Goal: Contribute content: Contribute content

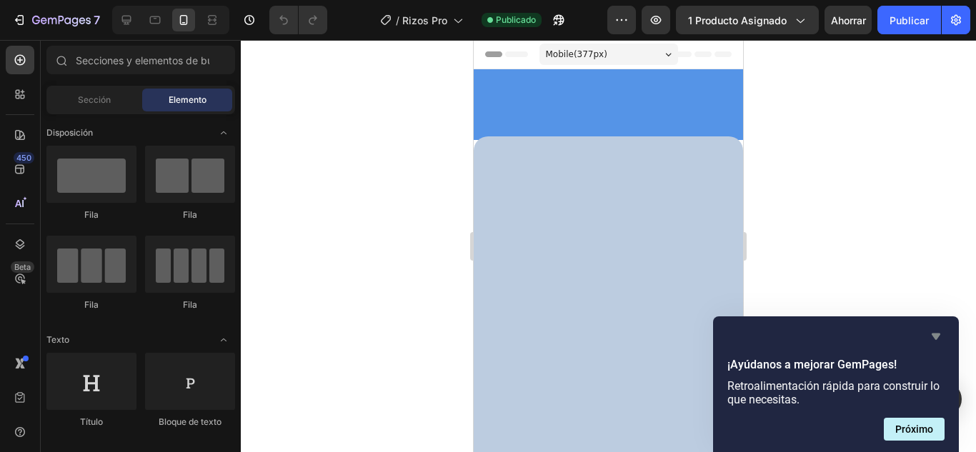
scroll to position [2903, 0]
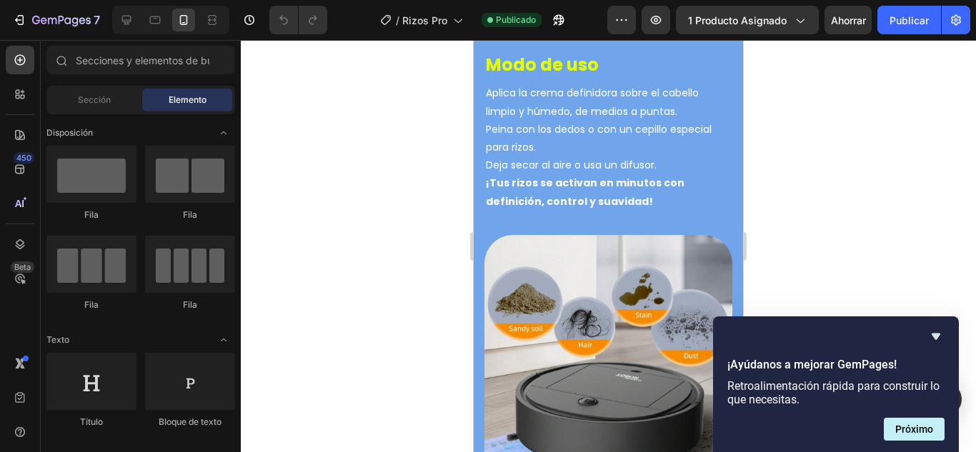
click at [624, 29] on img at bounding box center [608, 29] width 248 height 0
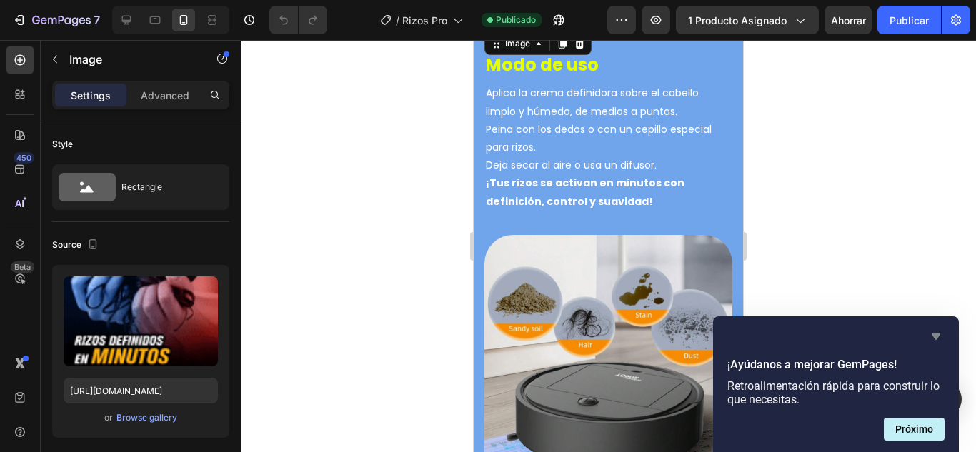
click at [933, 333] on icon "Ocultar encuesta" at bounding box center [935, 336] width 17 height 17
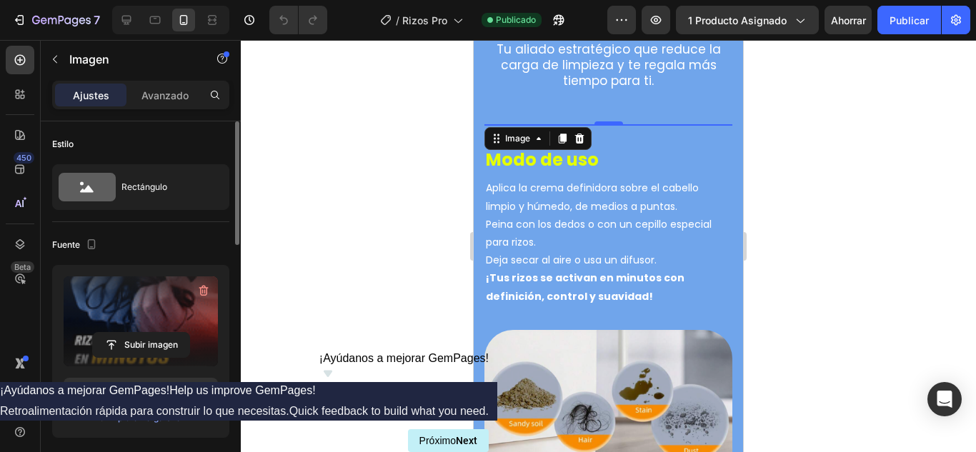
scroll to position [2760, 0]
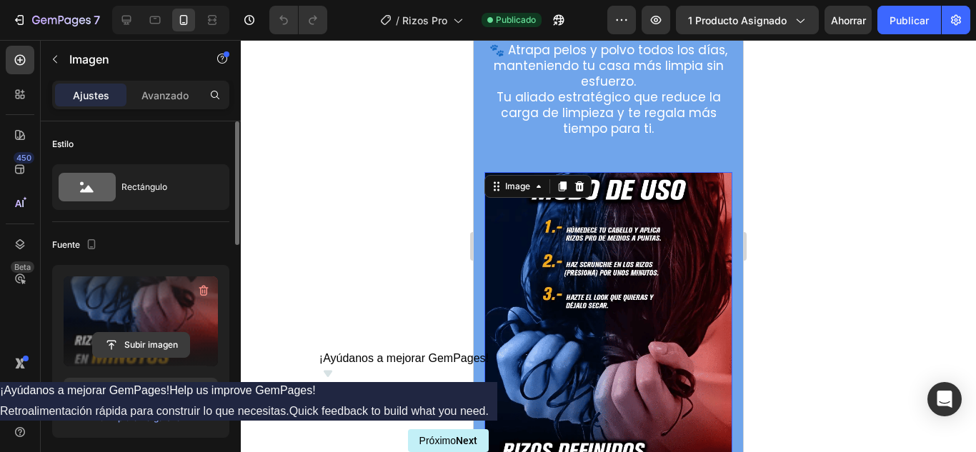
click at [144, 344] on input "file" at bounding box center [141, 345] width 96 height 24
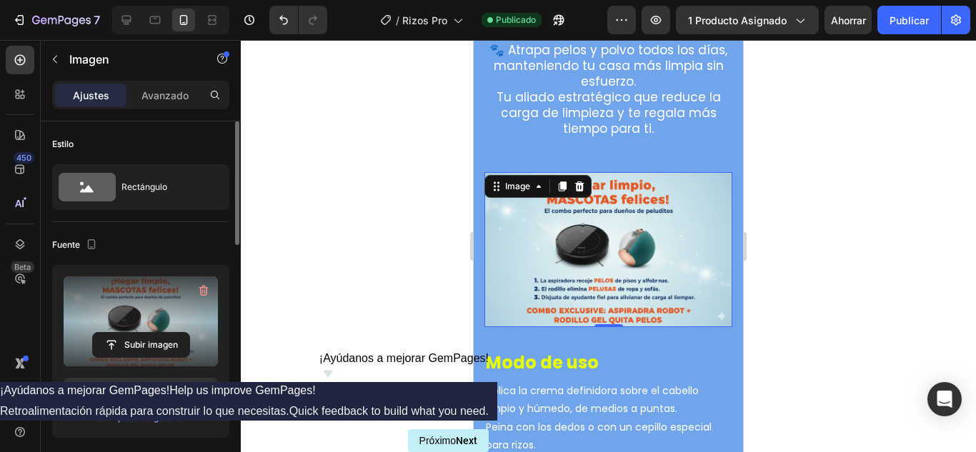
click at [561, 261] on img at bounding box center [608, 249] width 248 height 155
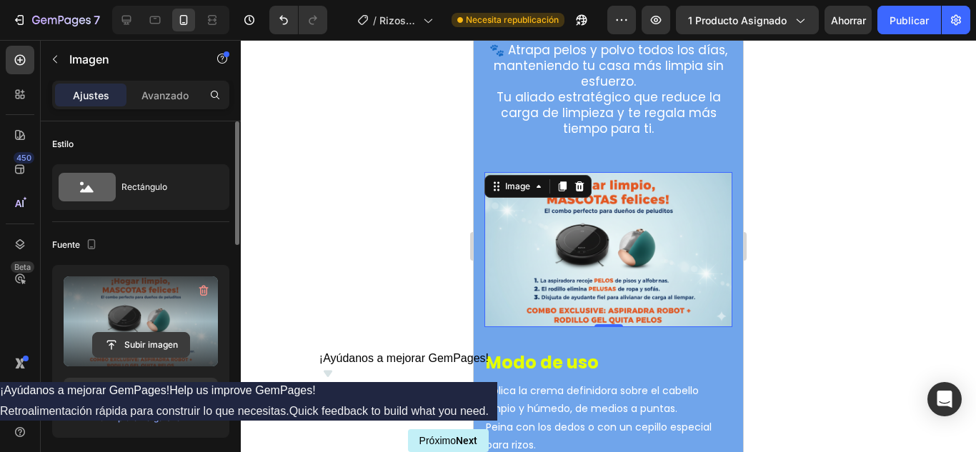
click at [166, 342] on input "file" at bounding box center [141, 345] width 96 height 24
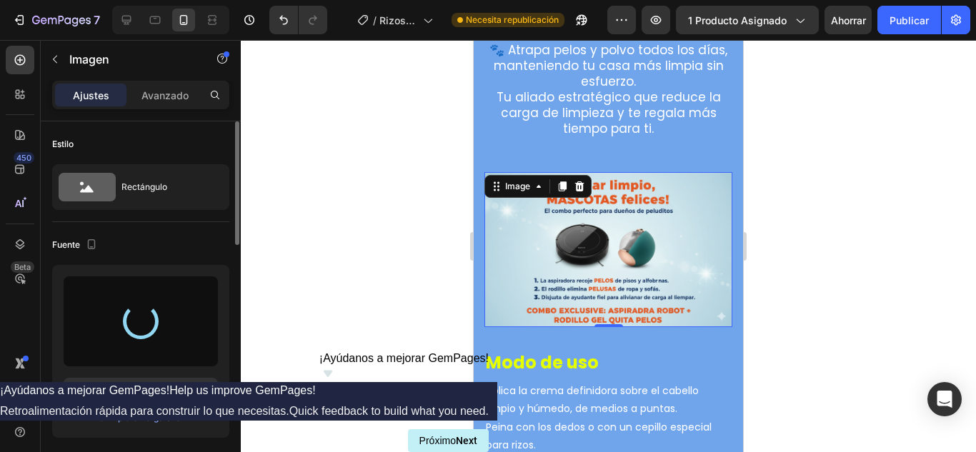
type input "[URL][DOMAIN_NAME]"
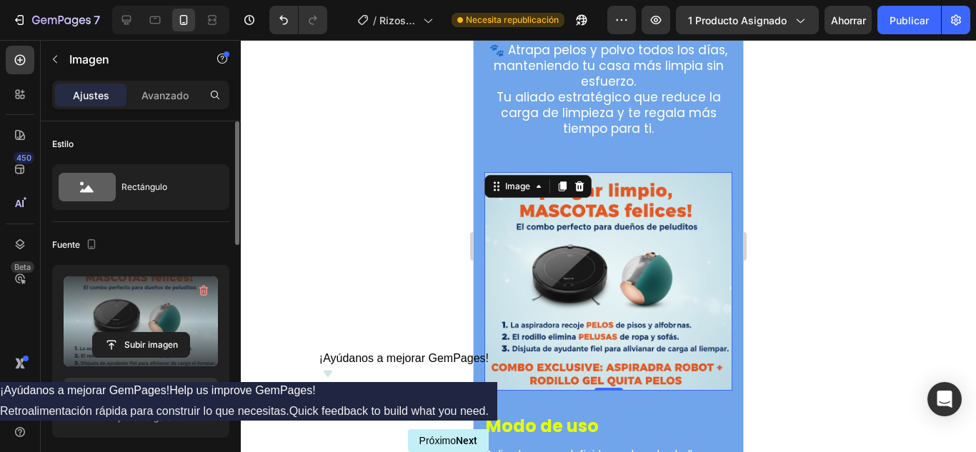
click at [369, 237] on div at bounding box center [608, 246] width 735 height 412
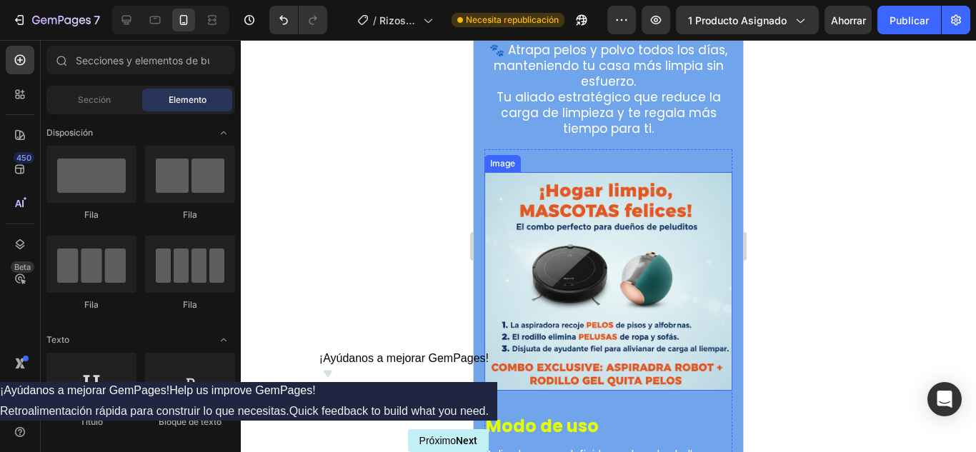
click at [504, 196] on img at bounding box center [608, 281] width 248 height 219
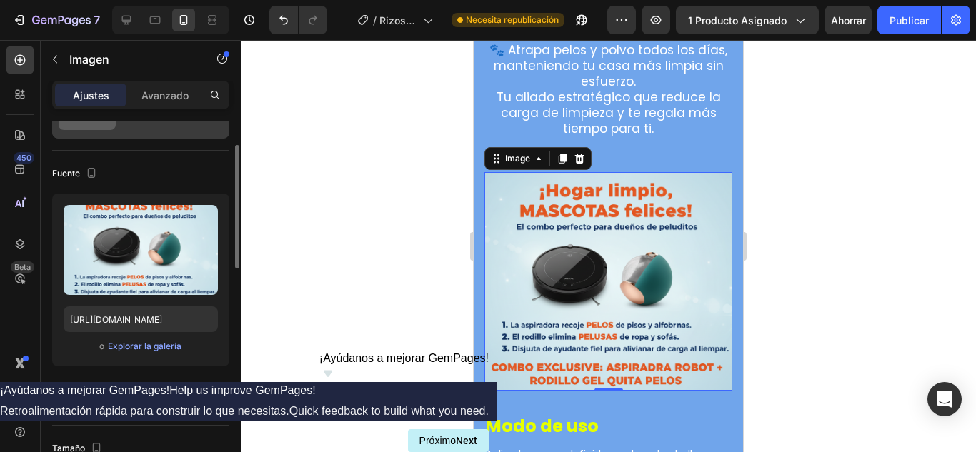
scroll to position [0, 0]
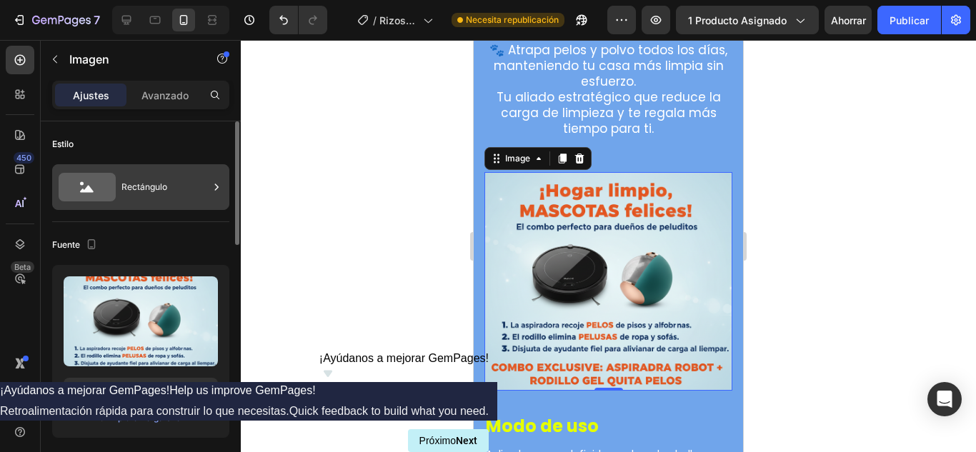
click at [166, 185] on font "Rectángulo" at bounding box center [144, 186] width 46 height 11
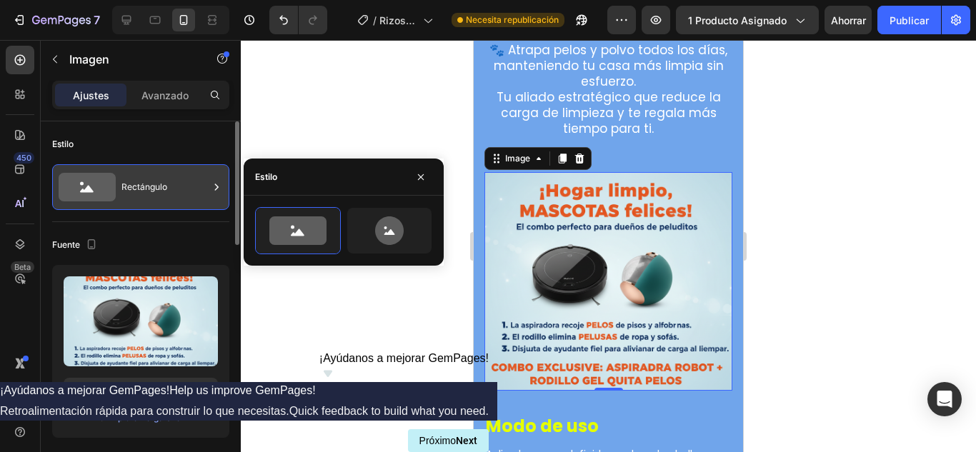
click at [166, 185] on font "Rectángulo" at bounding box center [144, 186] width 46 height 11
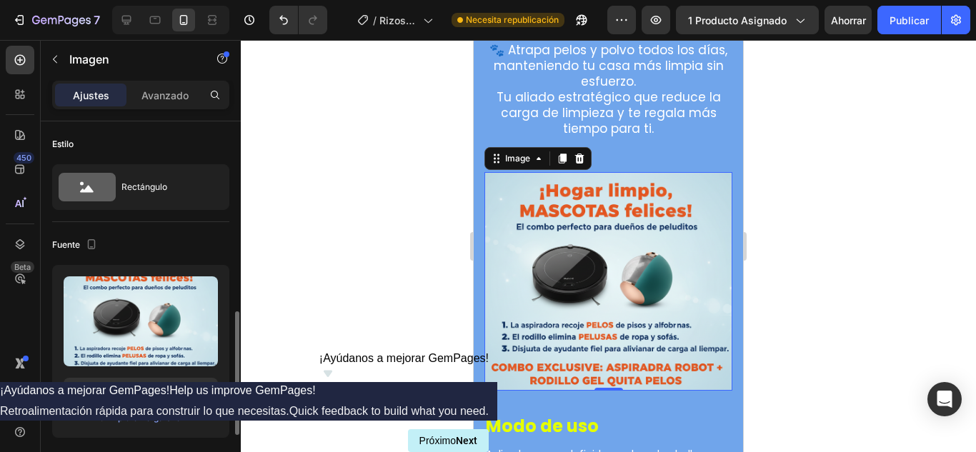
scroll to position [143, 0]
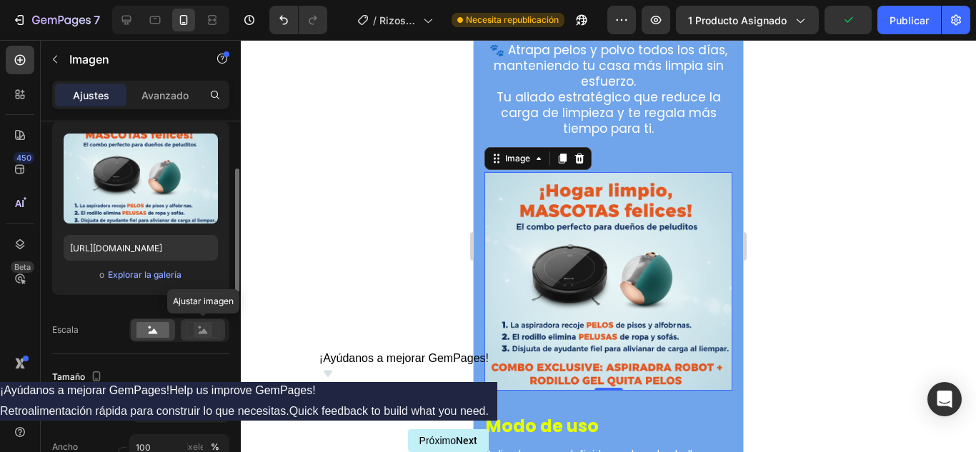
click at [209, 329] on rect at bounding box center [203, 330] width 19 height 14
click at [154, 327] on rect at bounding box center [152, 330] width 33 height 16
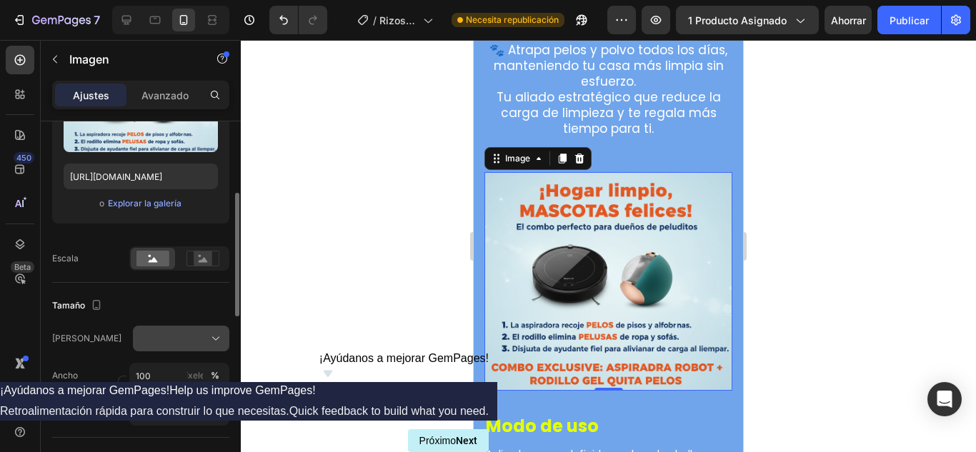
click at [187, 334] on div at bounding box center [181, 338] width 84 height 14
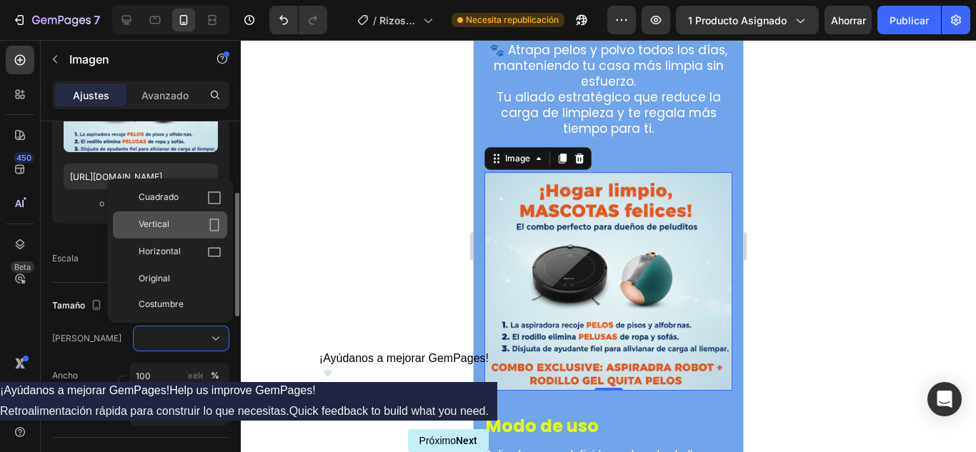
click at [184, 221] on div "Vertical" at bounding box center [180, 225] width 83 height 14
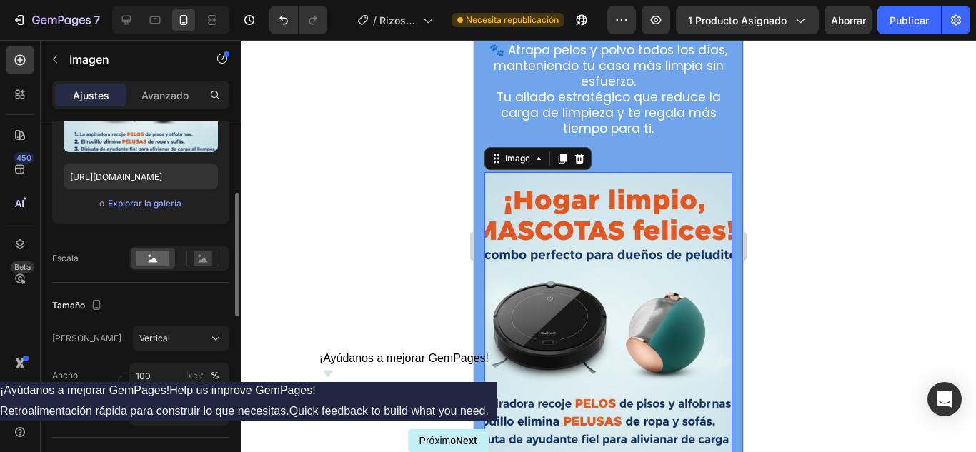
scroll to position [2832, 0]
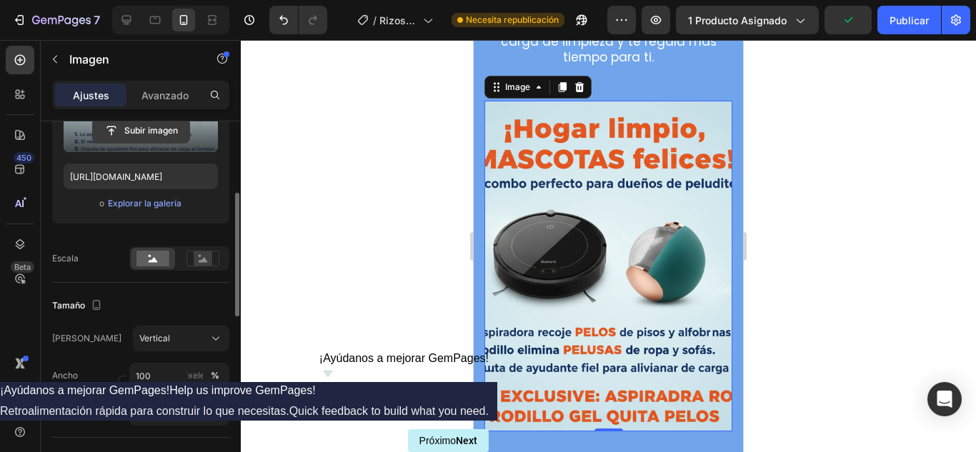
click at [151, 134] on input "file" at bounding box center [141, 131] width 96 height 24
click at [146, 135] on input "file" at bounding box center [141, 131] width 96 height 24
type input "[URL][DOMAIN_NAME]"
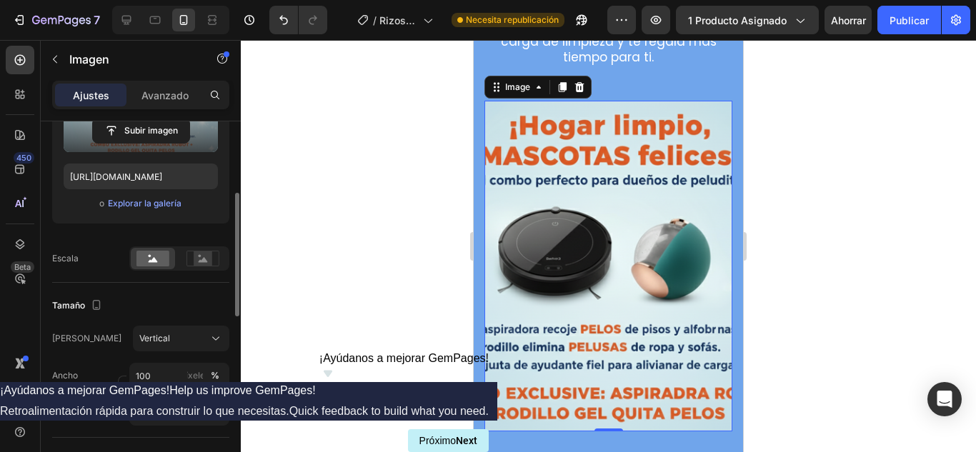
click at [604, 357] on img at bounding box center [608, 266] width 248 height 331
click at [157, 376] on input "100" at bounding box center [179, 376] width 100 height 26
click at [162, 376] on input "100" at bounding box center [179, 376] width 100 height 26
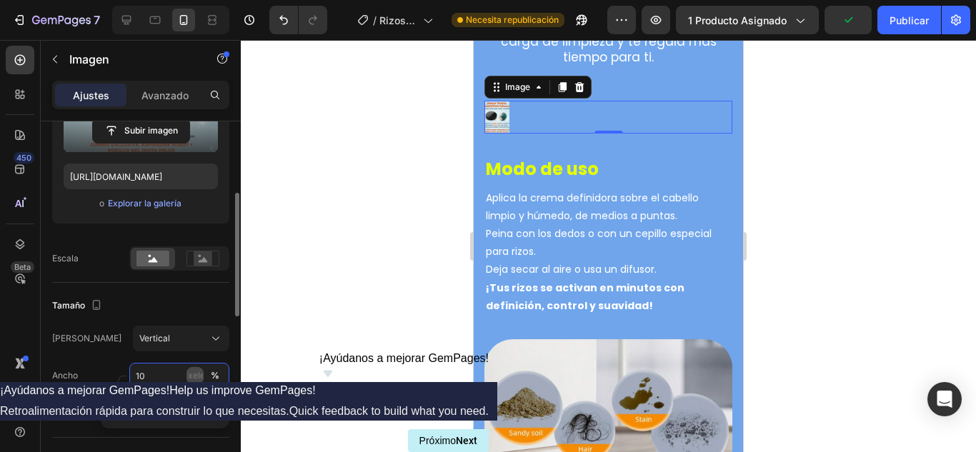
type input "1"
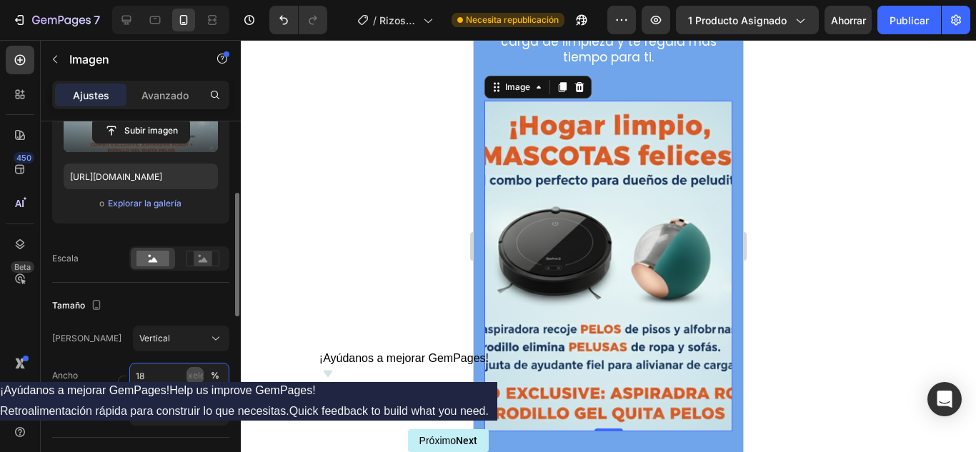
type input "1"
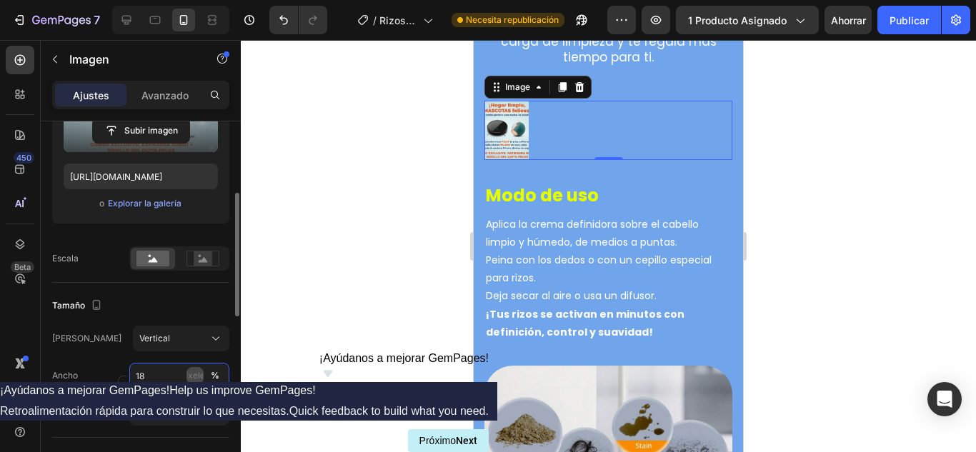
type input "1"
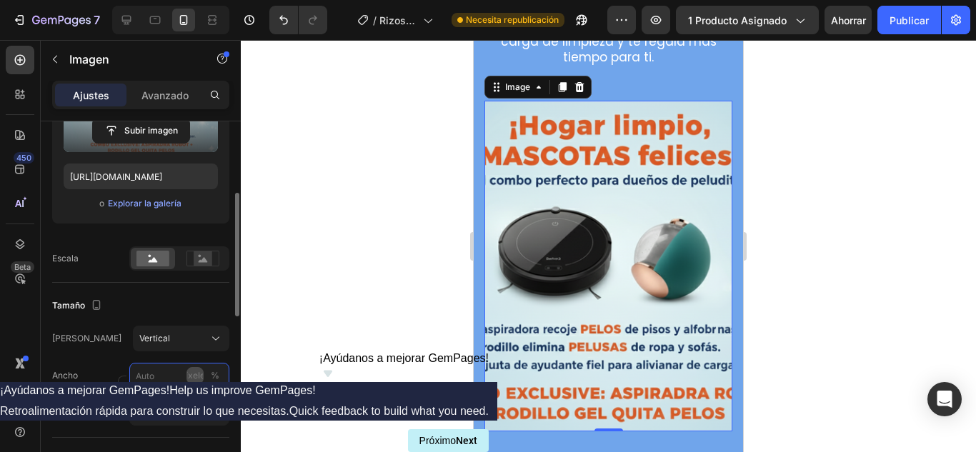
type input "1"
type input "8"
type input "11"
type input "80"
type input "107"
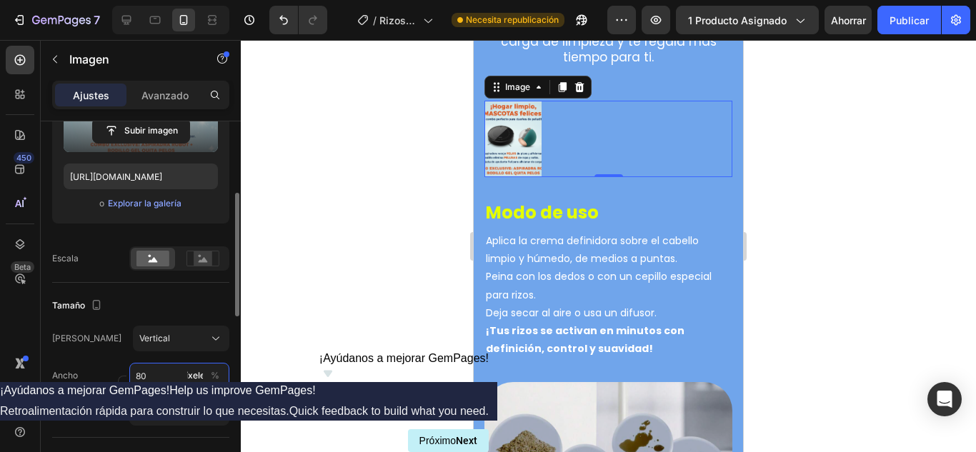
type input "8"
type input "11"
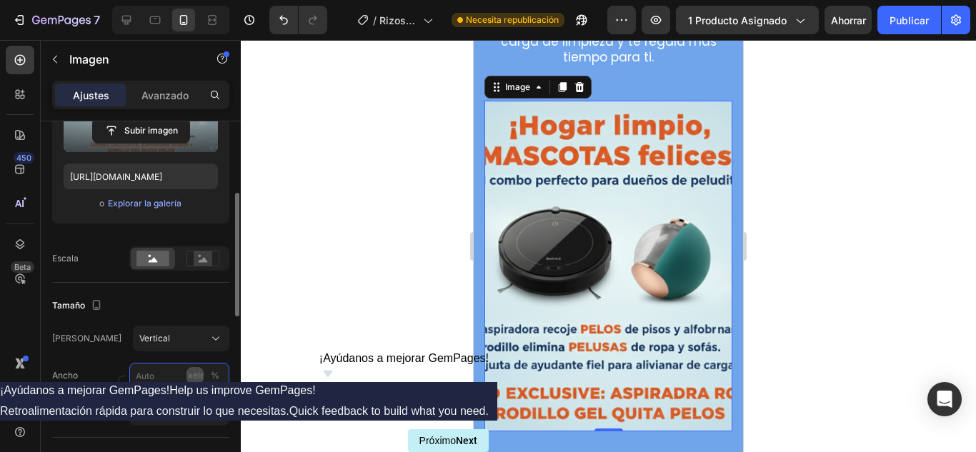
type input "8"
type input "11"
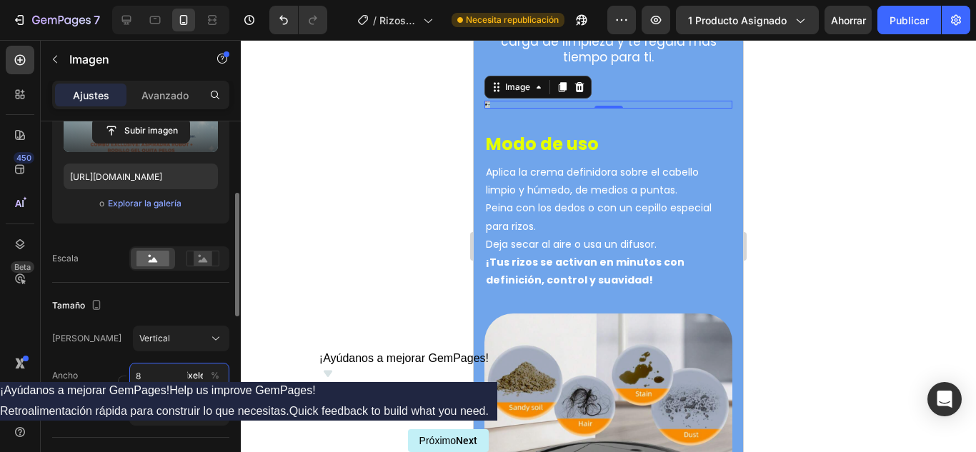
type input "89"
type input "119"
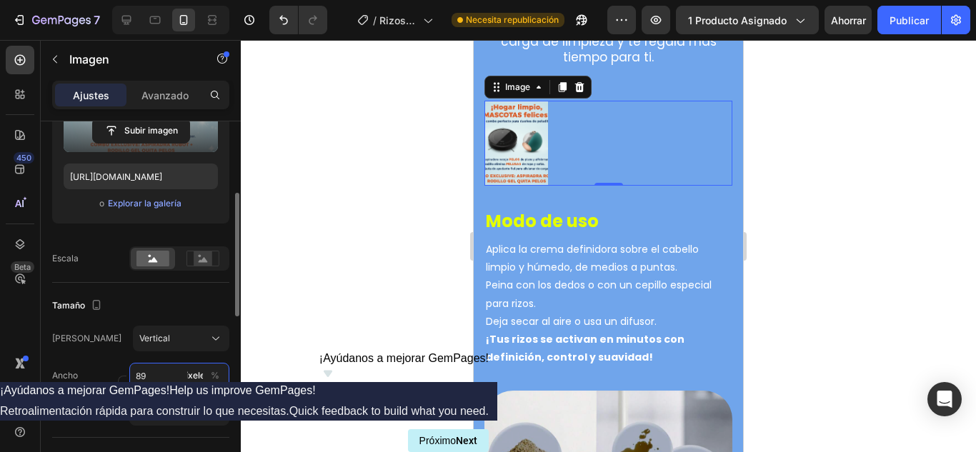
type input "899"
type input "1199"
type input "89"
type input "119"
type input "8"
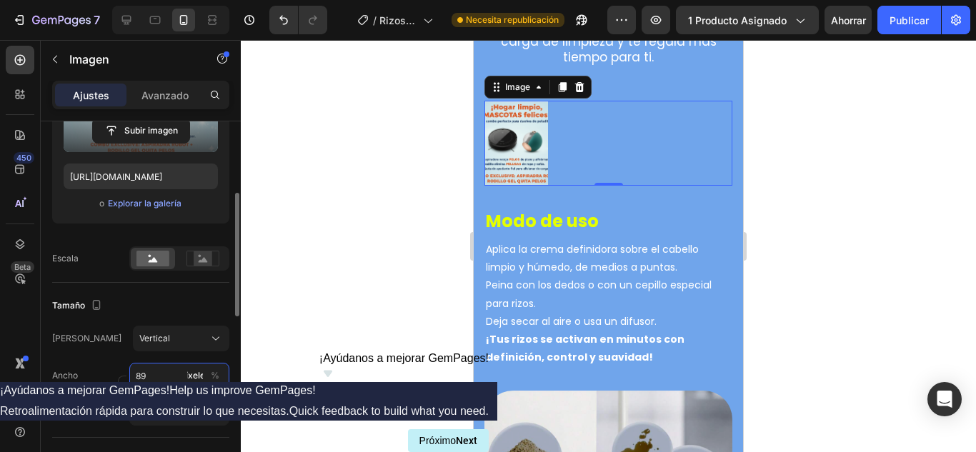
type input "11"
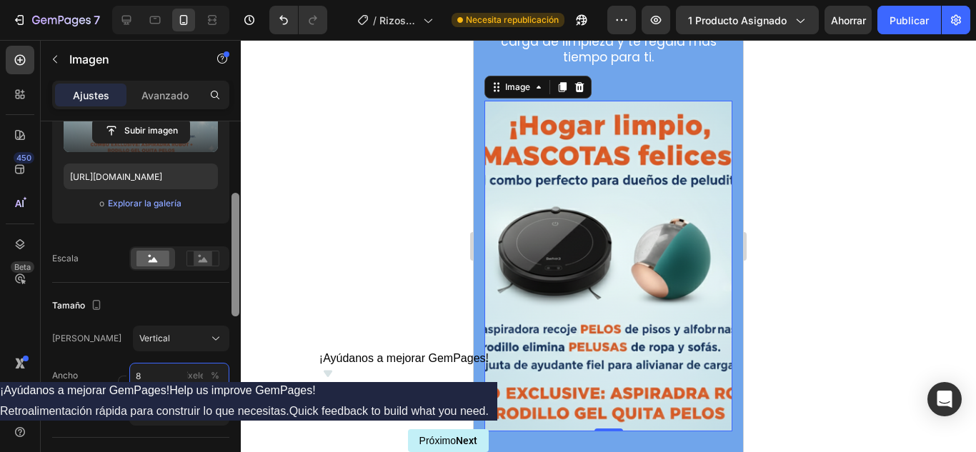
type input "89"
type input "119"
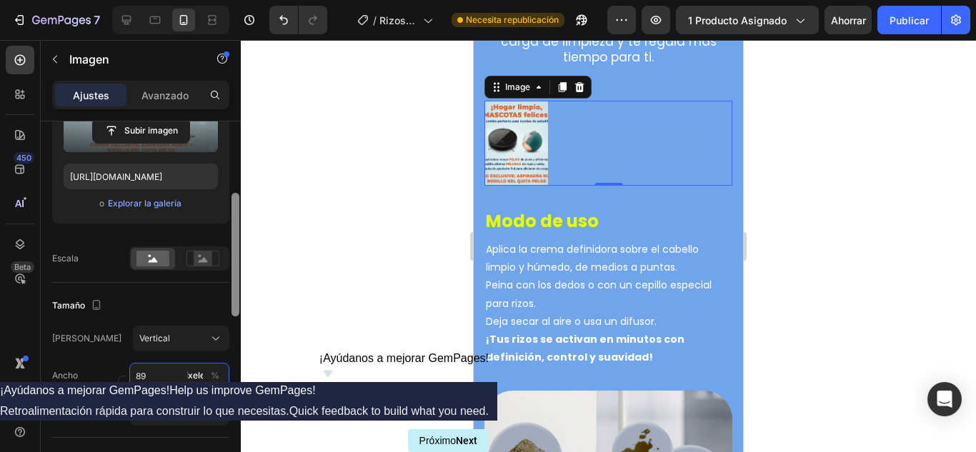
type input "899"
type input "1199"
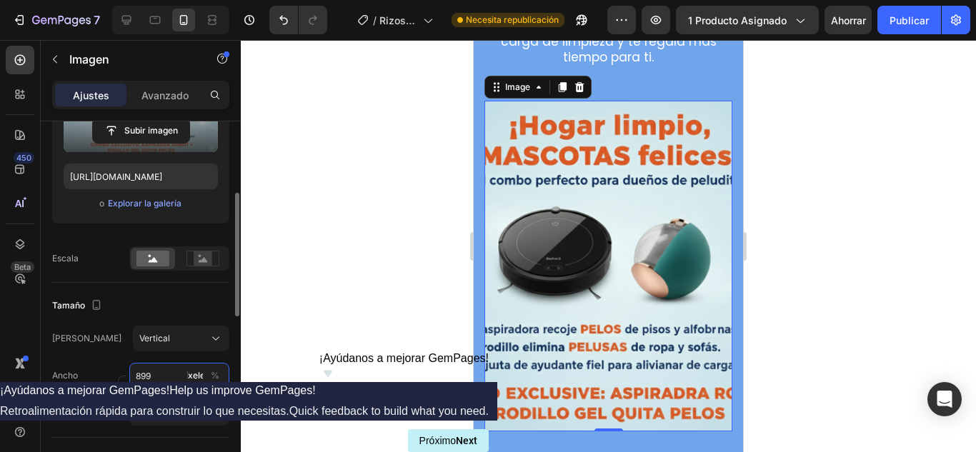
click at [140, 374] on input "899" at bounding box center [179, 376] width 100 height 26
type input "99"
type input "132"
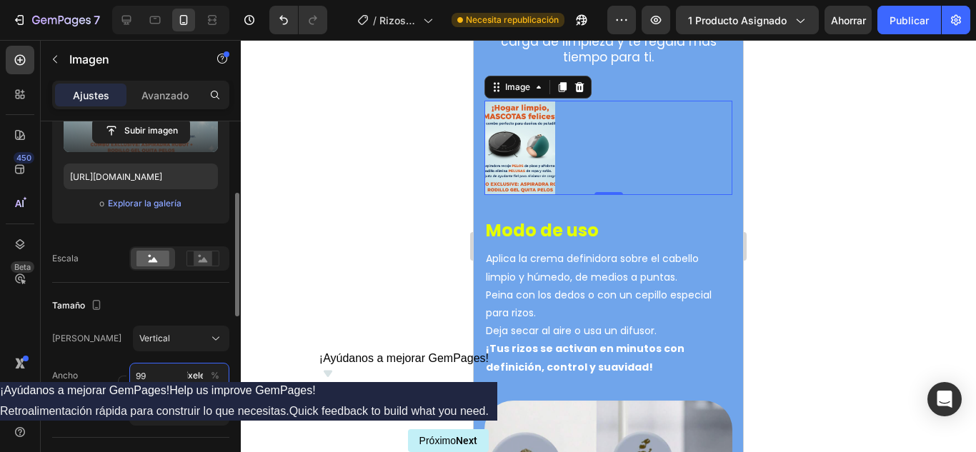
drag, startPoint x: 155, startPoint y: 375, endPoint x: 144, endPoint y: 375, distance: 11.4
click at [144, 375] on input "99" at bounding box center [179, 376] width 100 height 26
type input "9"
type input "12"
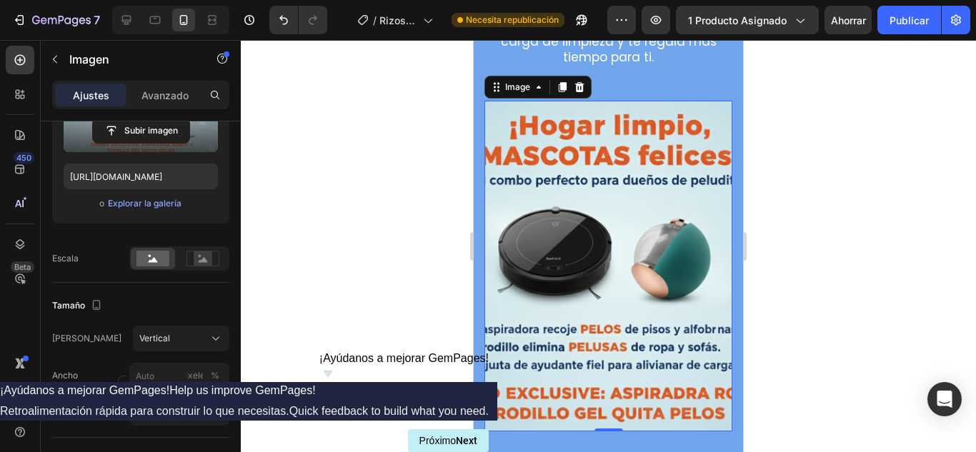
click at [241, 357] on div at bounding box center [608, 246] width 735 height 412
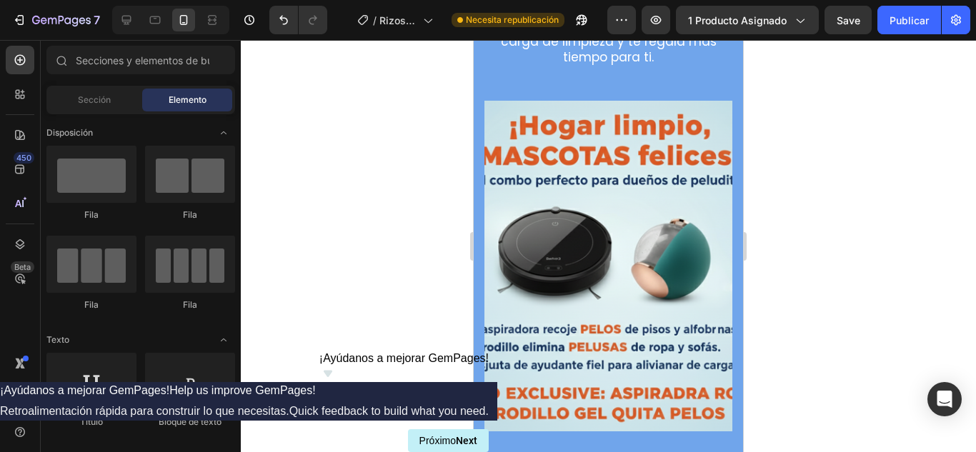
click at [489, 265] on img at bounding box center [608, 266] width 248 height 331
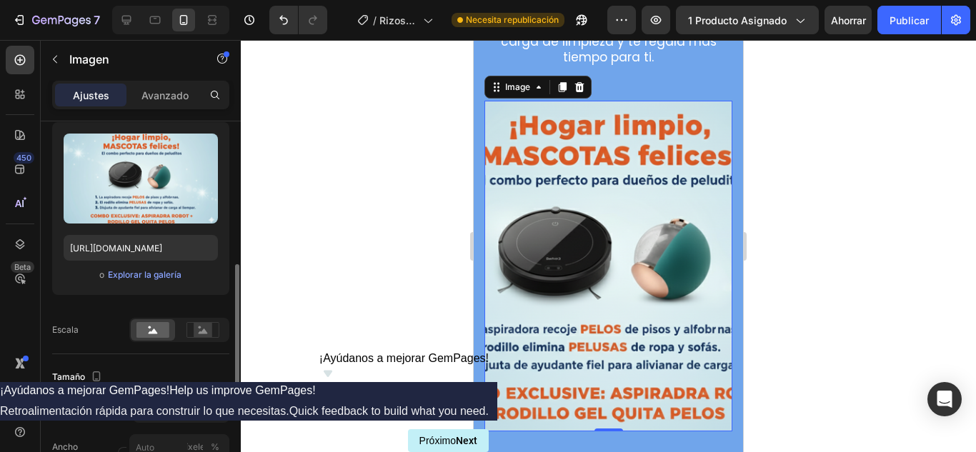
scroll to position [214, 0]
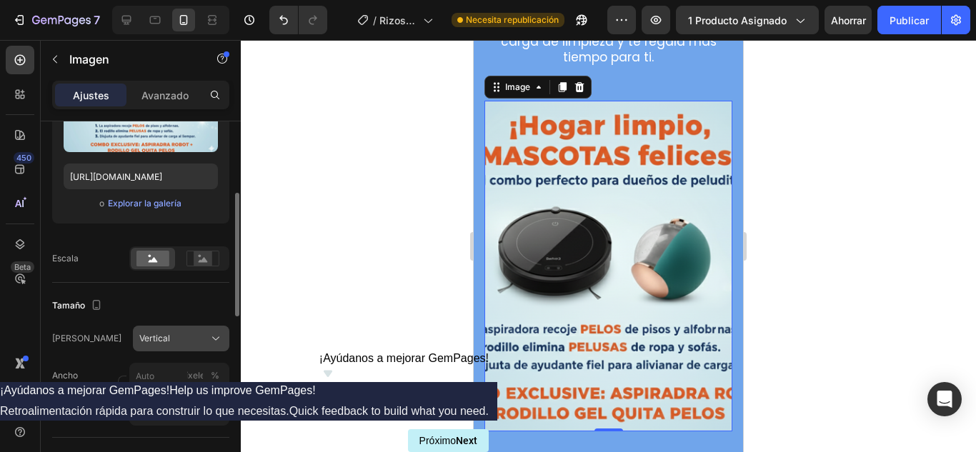
click at [189, 337] on div "Vertical" at bounding box center [172, 338] width 66 height 13
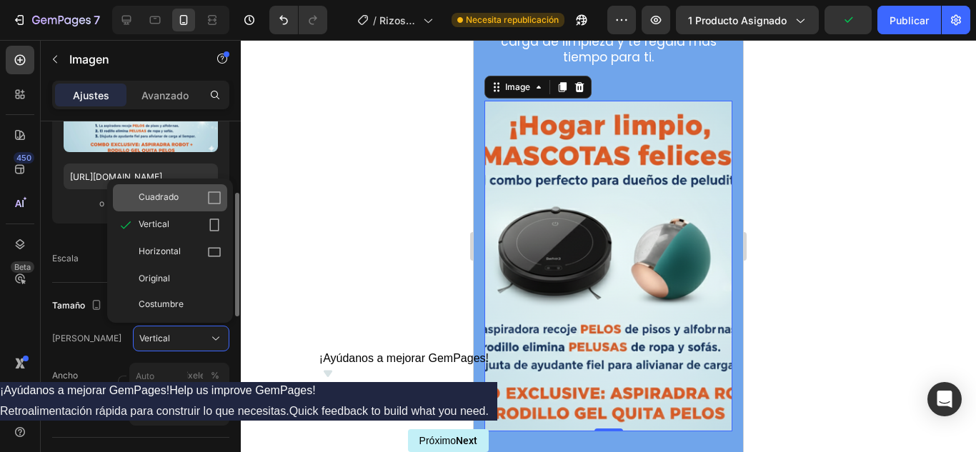
click at [191, 196] on div "Cuadrado" at bounding box center [180, 198] width 83 height 14
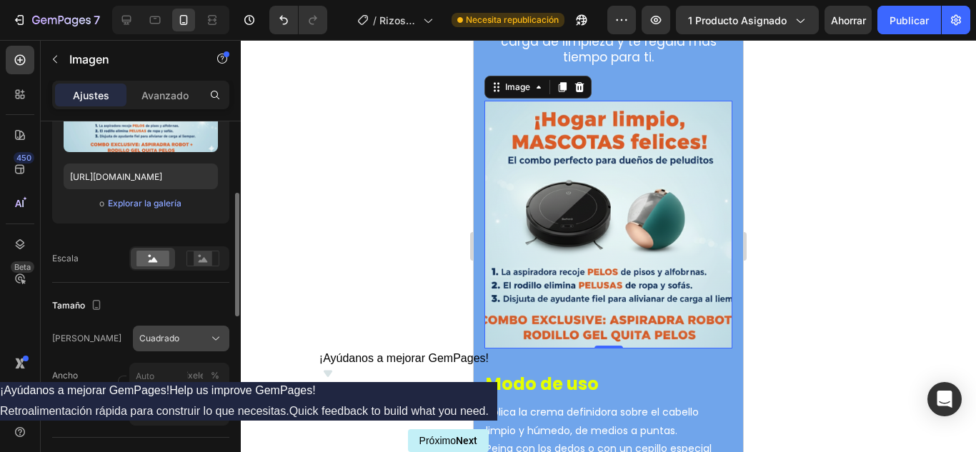
click at [188, 334] on div "Cuadrado" at bounding box center [172, 338] width 66 height 13
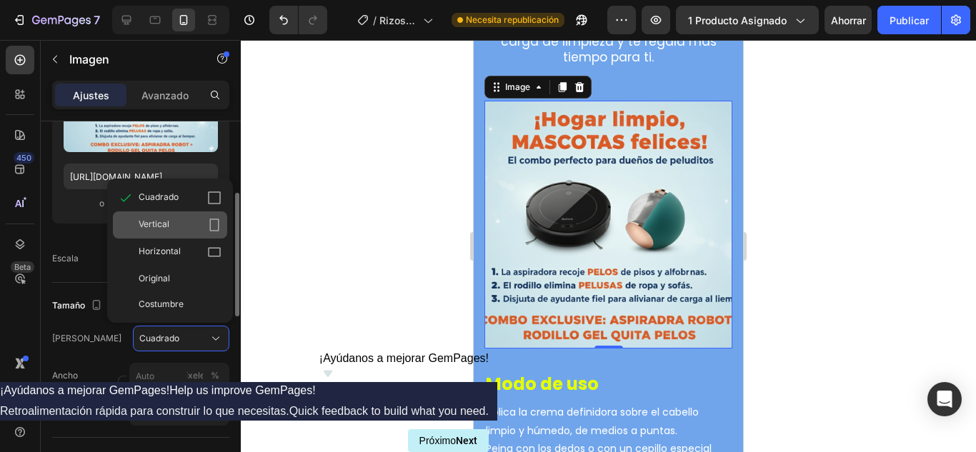
click at [176, 226] on div "Vertical" at bounding box center [180, 225] width 83 height 14
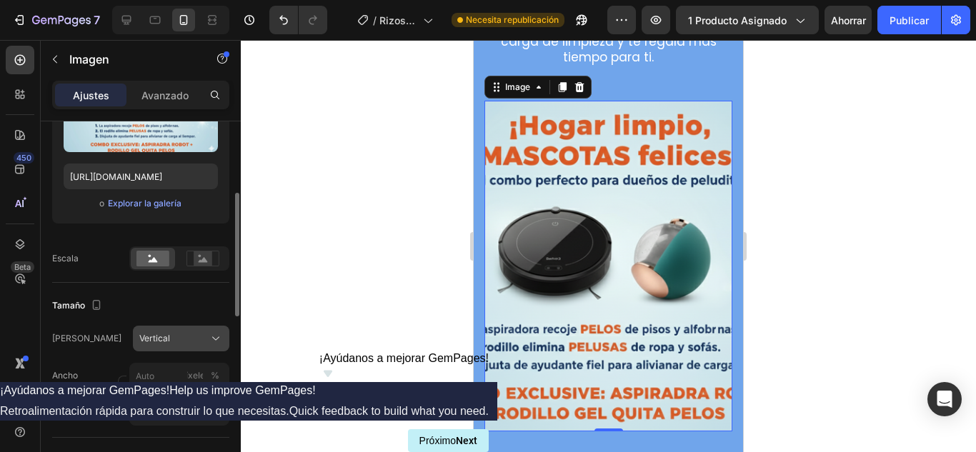
click at [199, 341] on div "Vertical" at bounding box center [172, 338] width 66 height 13
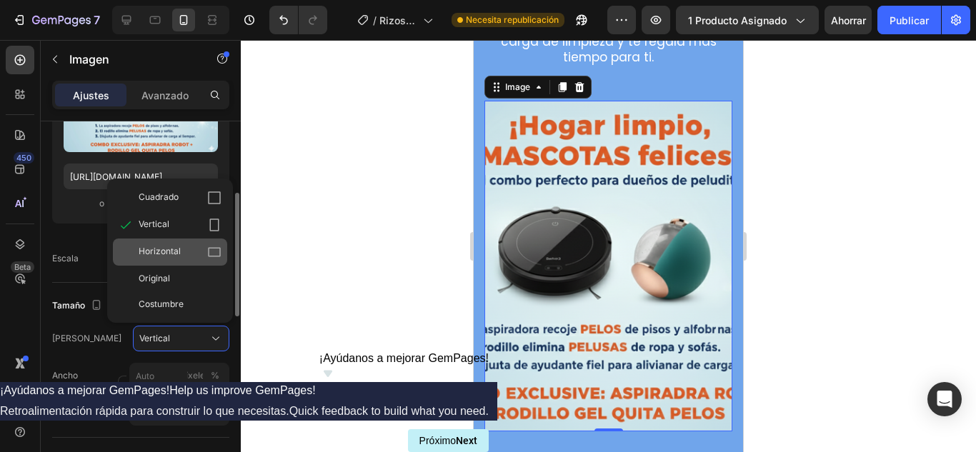
click at [169, 249] on font "Horizontal" at bounding box center [160, 251] width 42 height 11
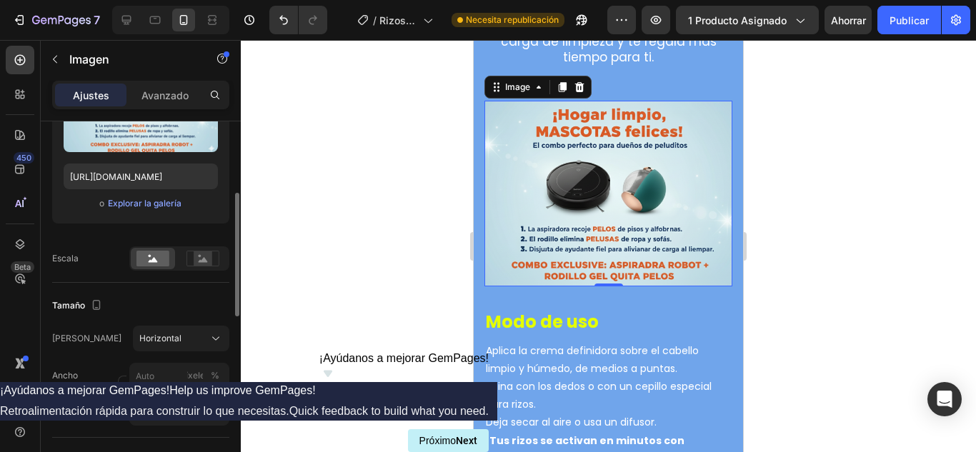
click at [638, 251] on img at bounding box center [608, 194] width 248 height 186
click at [205, 249] on div at bounding box center [203, 258] width 44 height 21
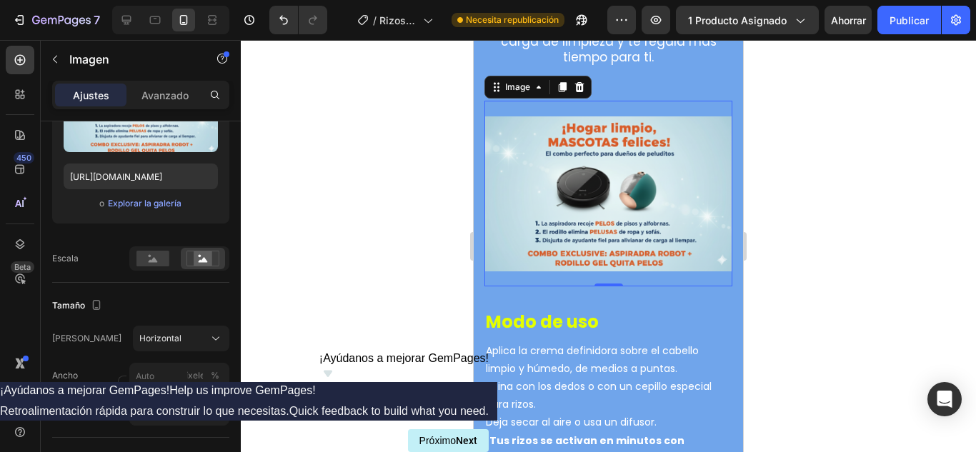
click at [371, 208] on div at bounding box center [608, 246] width 735 height 412
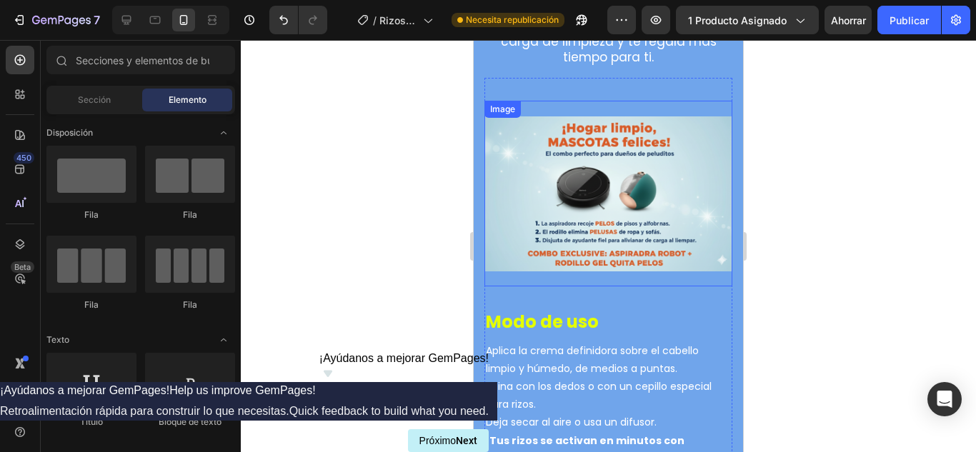
scroll to position [2903, 0]
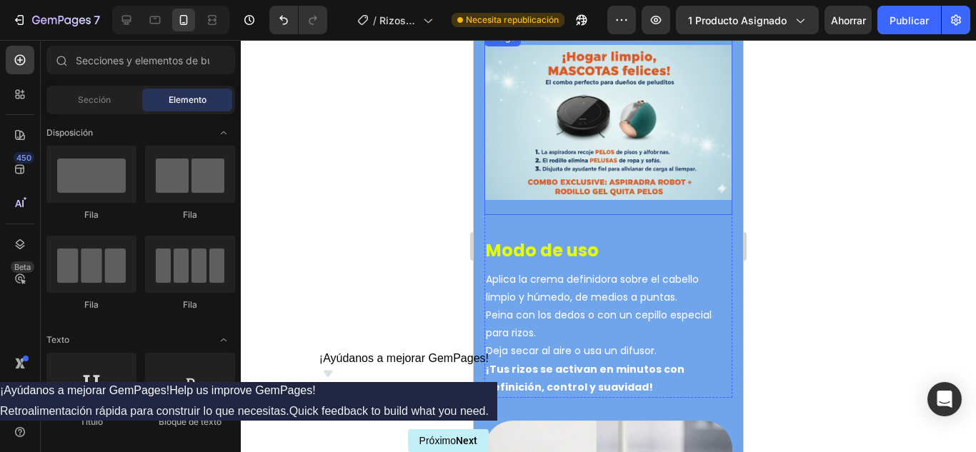
click at [616, 106] on img at bounding box center [608, 122] width 248 height 186
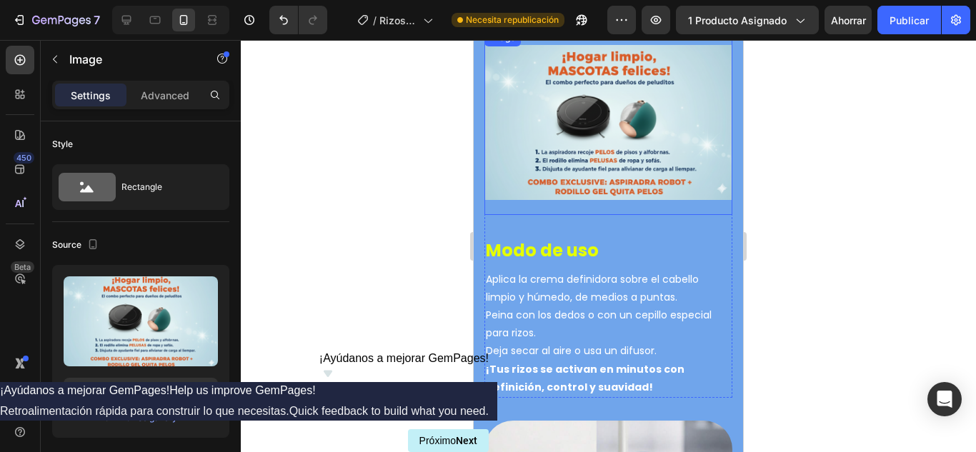
scroll to position [2832, 0]
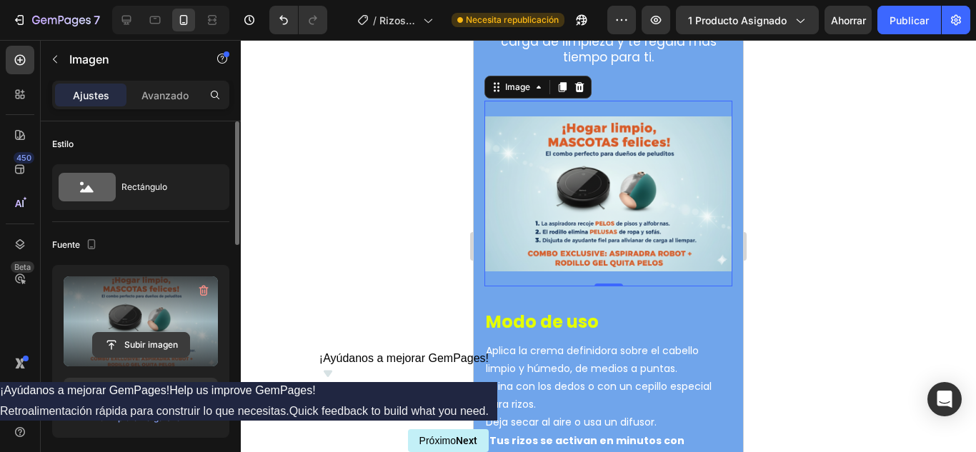
click at [152, 350] on input "file" at bounding box center [141, 345] width 96 height 24
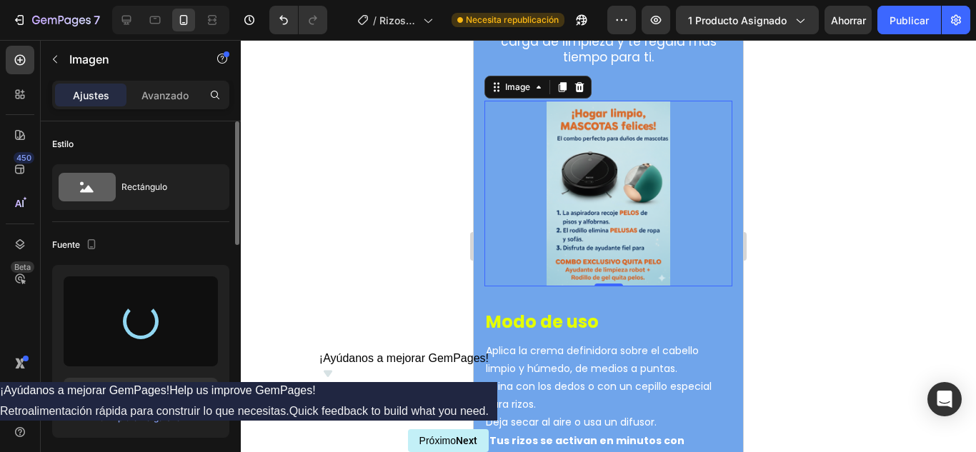
type input "[URL][DOMAIN_NAME]"
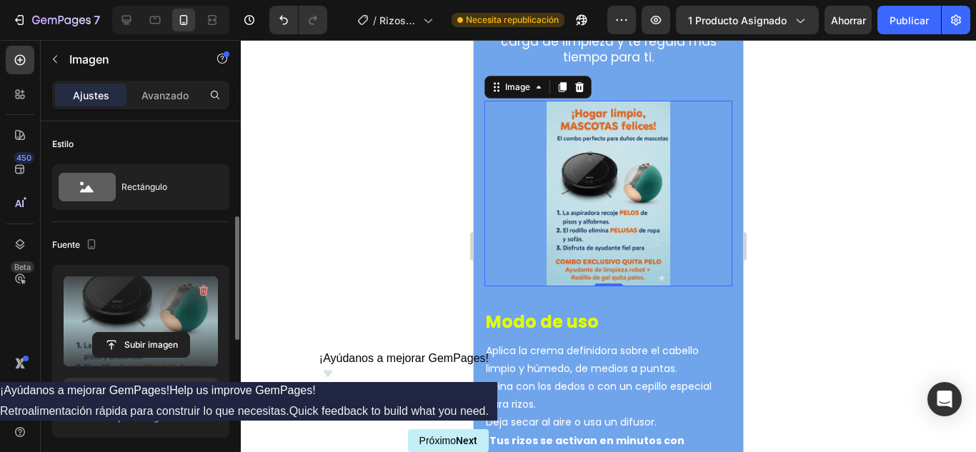
scroll to position [143, 0]
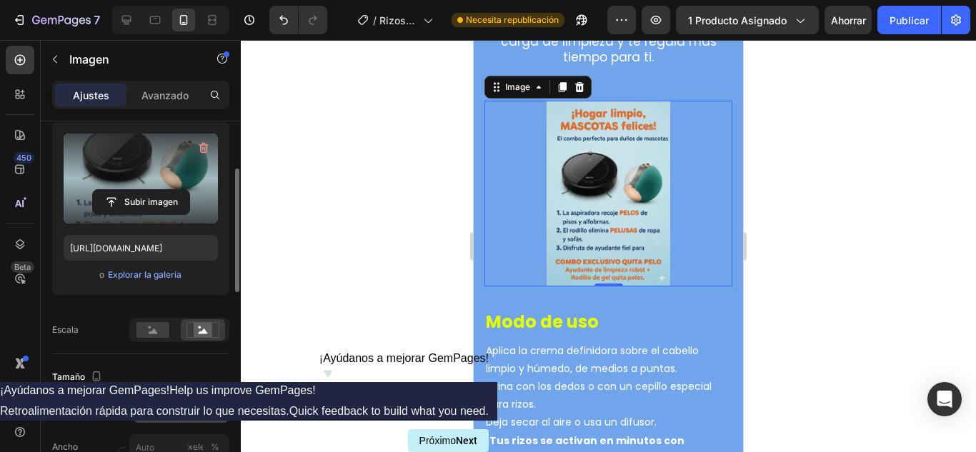
click at [196, 407] on div "Horizontal" at bounding box center [172, 410] width 66 height 13
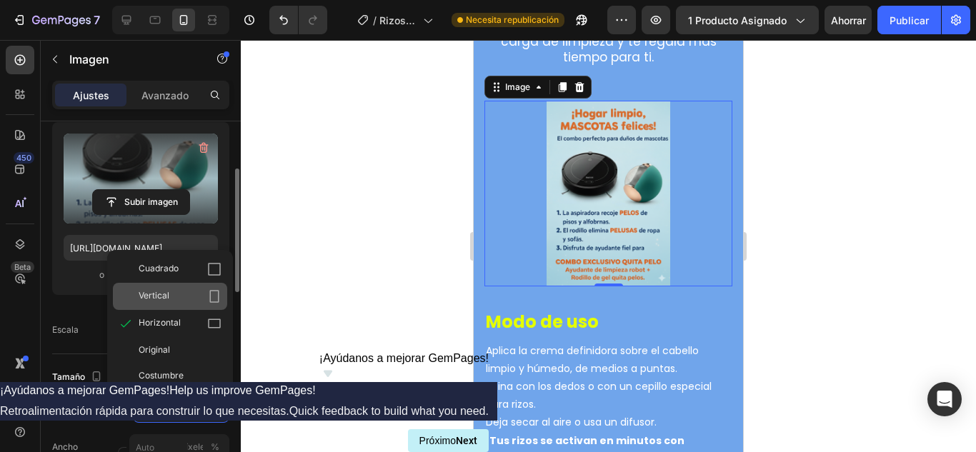
click at [184, 291] on div "Vertical" at bounding box center [180, 296] width 83 height 14
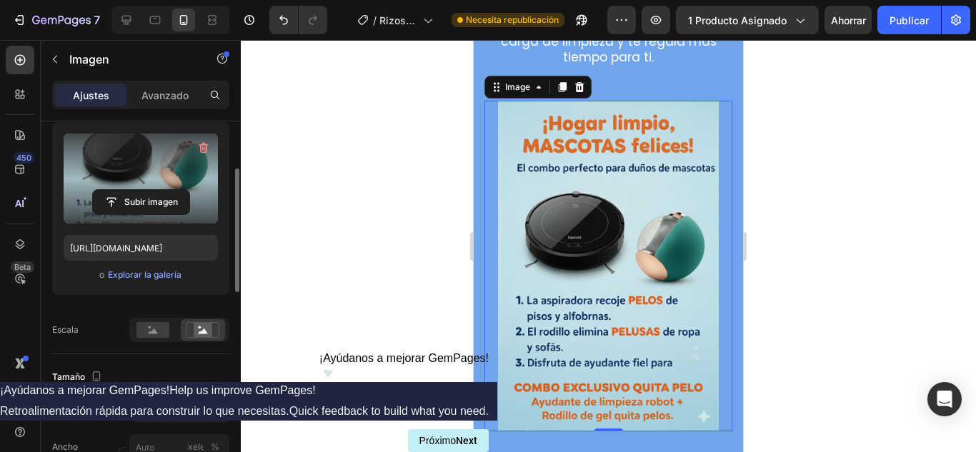
click at [366, 225] on div at bounding box center [608, 246] width 735 height 412
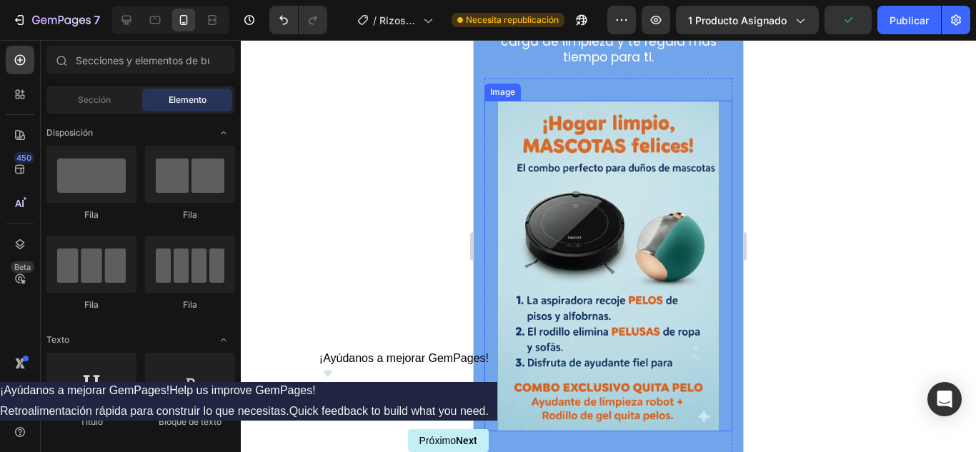
click at [518, 194] on img at bounding box center [608, 266] width 248 height 331
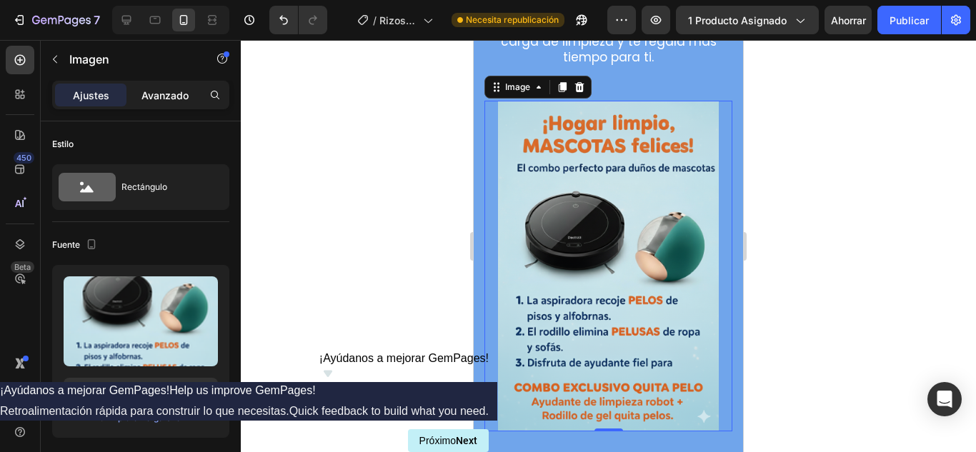
click at [149, 99] on font "Avanzado" at bounding box center [164, 95] width 47 height 12
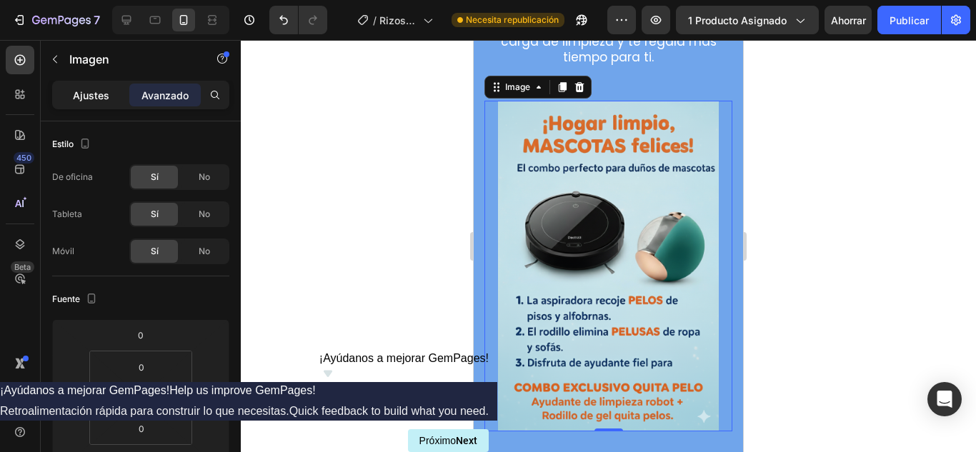
click at [86, 97] on font "Ajustes" at bounding box center [91, 95] width 36 height 12
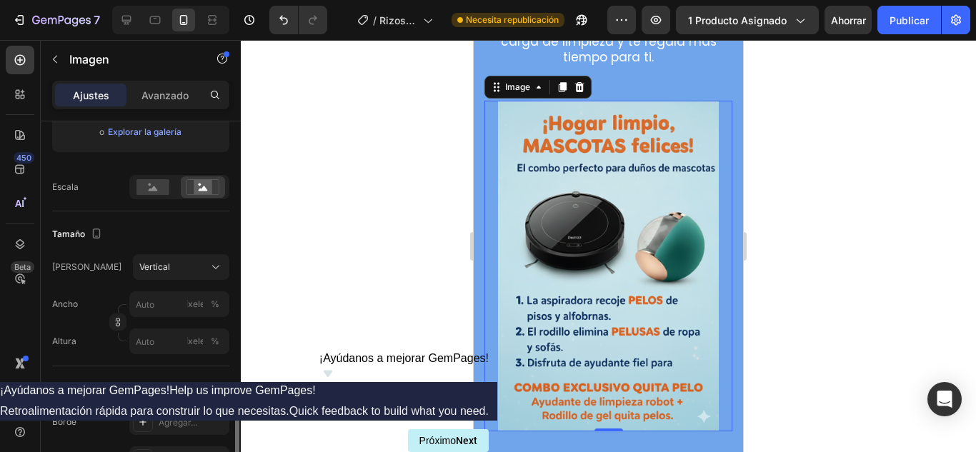
scroll to position [429, 0]
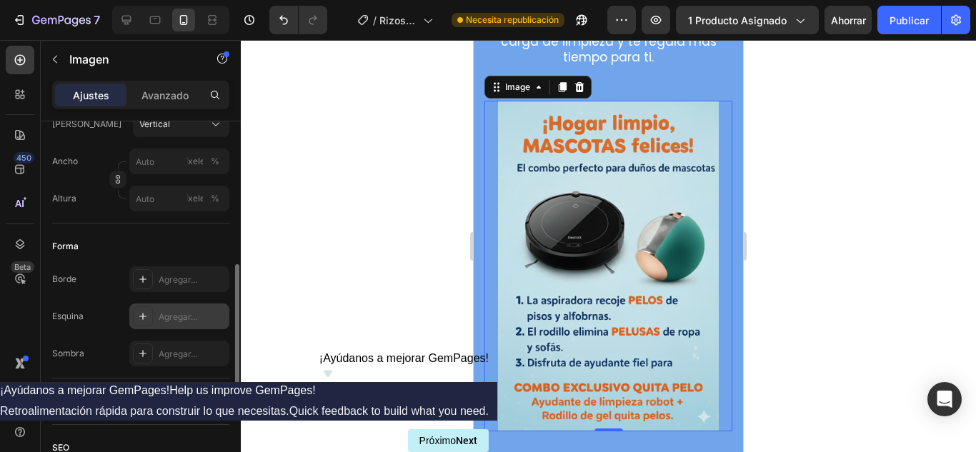
click at [131, 309] on div "Agregar..." at bounding box center [179, 317] width 100 height 26
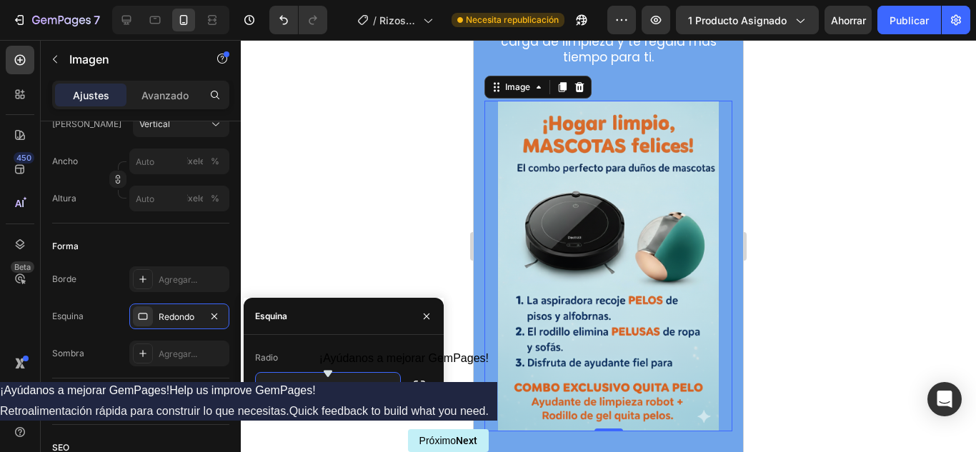
type input "20"
click at [361, 190] on div at bounding box center [608, 246] width 735 height 412
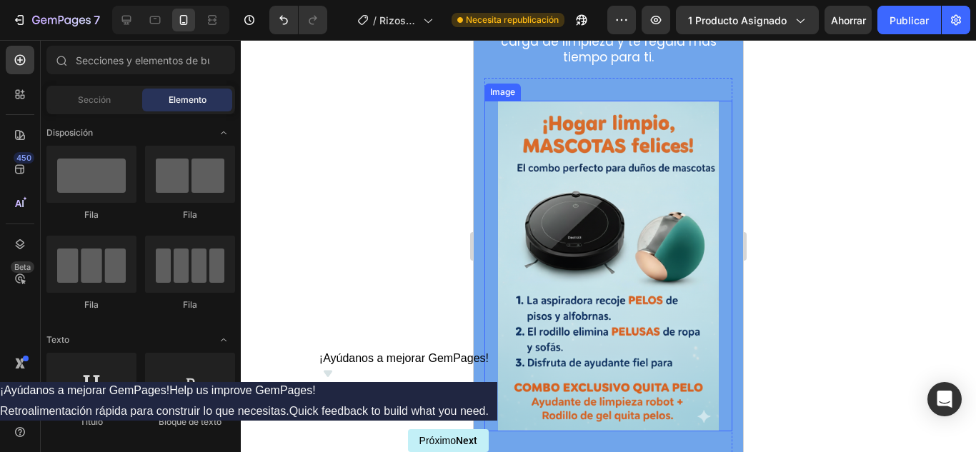
click at [503, 251] on img at bounding box center [608, 266] width 248 height 331
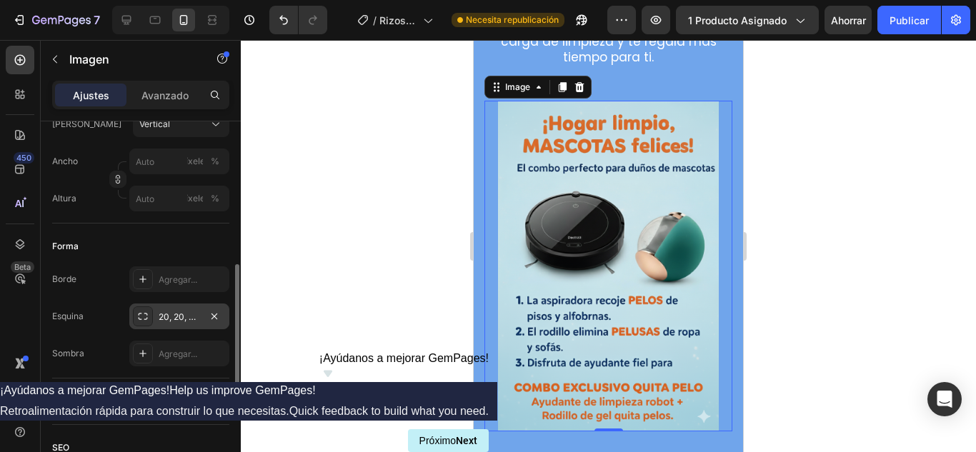
click at [189, 311] on font "20, 20, 20, 20" at bounding box center [187, 316] width 56 height 11
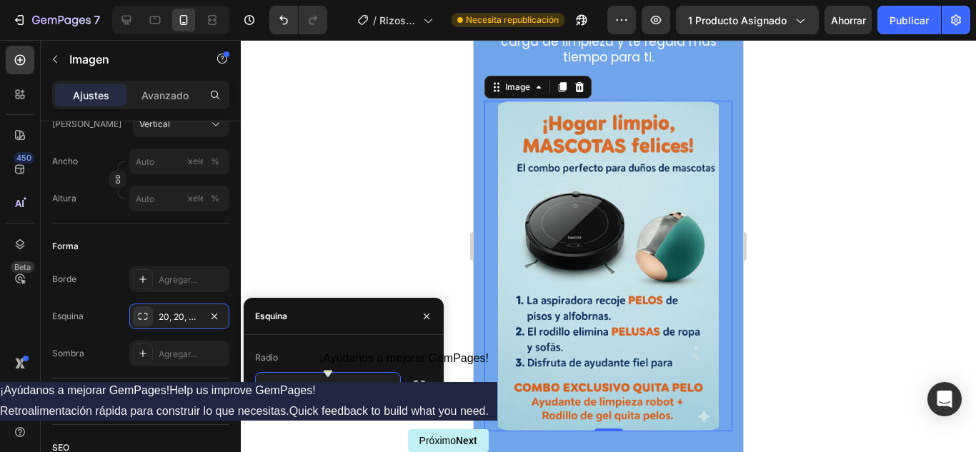
drag, startPoint x: 349, startPoint y: 386, endPoint x: 261, endPoint y: 375, distance: 88.5
click at [261, 375] on input "40" at bounding box center [328, 386] width 144 height 26
type input "50"
click at [346, 210] on div at bounding box center [608, 246] width 735 height 412
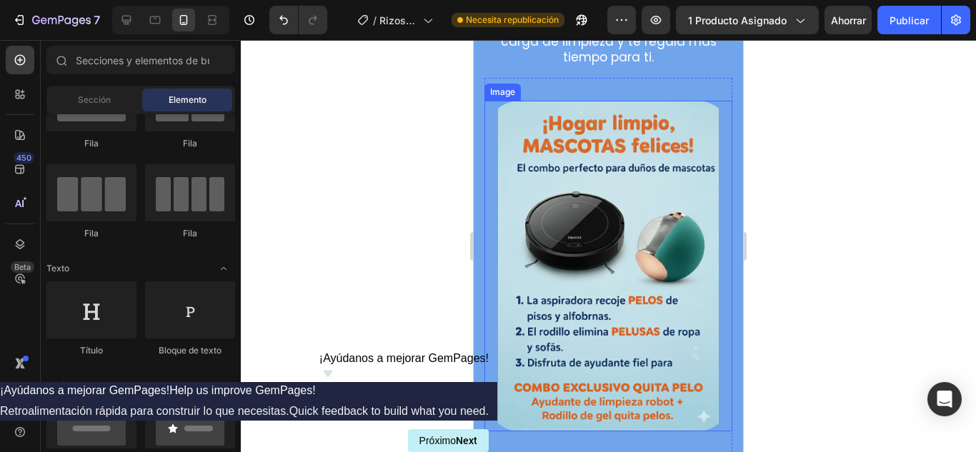
scroll to position [0, 0]
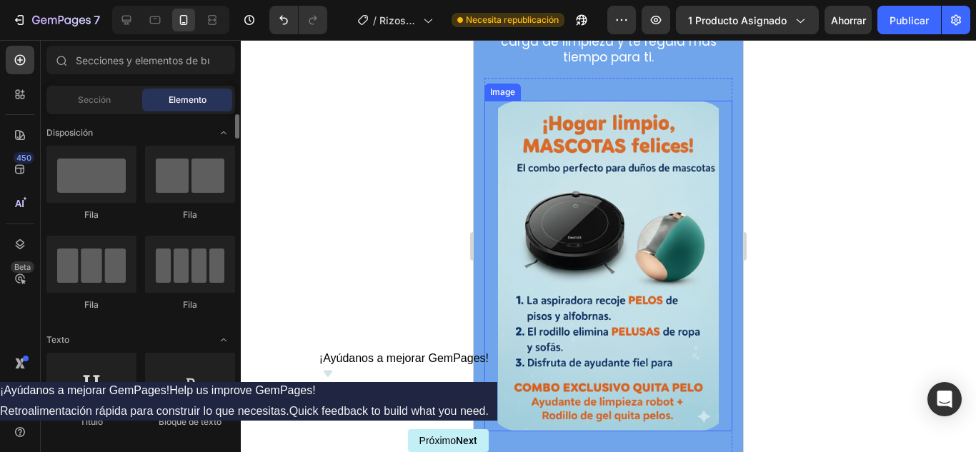
click at [600, 186] on img at bounding box center [608, 266] width 248 height 331
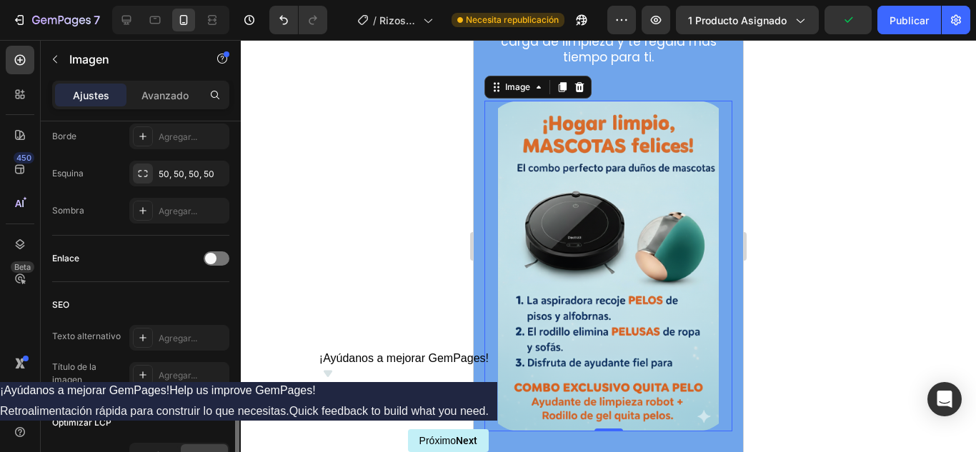
scroll to position [643, 0]
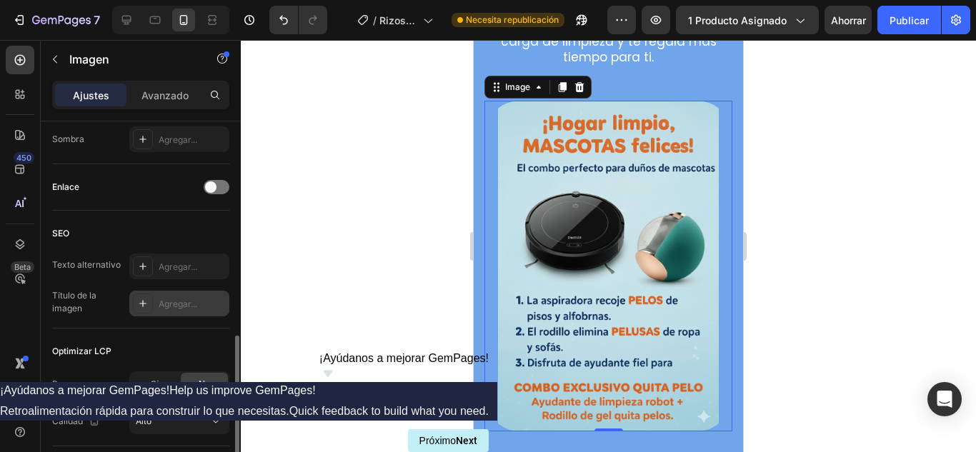
click at [147, 305] on icon at bounding box center [142, 303] width 11 height 11
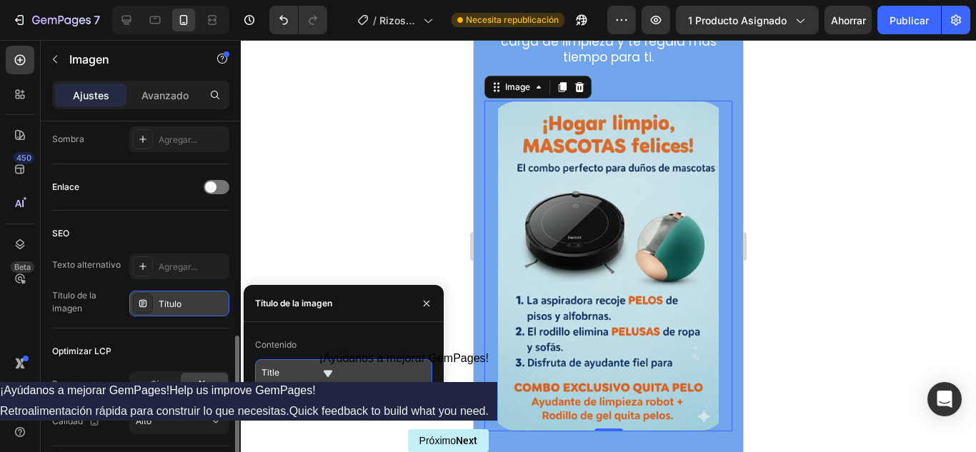
click at [307, 380] on textarea "Title" at bounding box center [343, 379] width 177 height 40
drag, startPoint x: 307, startPoint y: 380, endPoint x: 245, endPoint y: 382, distance: 62.2
click at [245, 382] on div "Contenido Title" at bounding box center [344, 367] width 200 height 66
type textarea "Hogar limpio, mascotas felices"
click at [368, 232] on div at bounding box center [608, 246] width 735 height 412
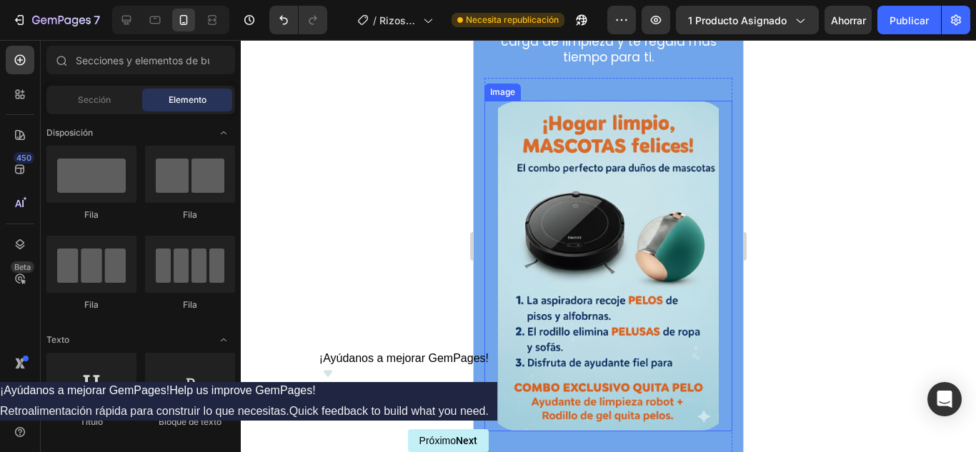
click at [634, 147] on img at bounding box center [608, 266] width 248 height 331
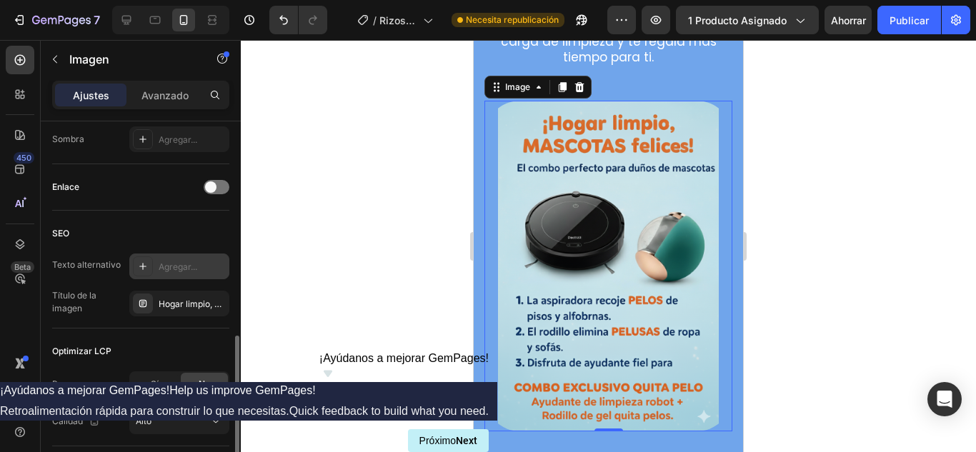
click at [144, 267] on icon at bounding box center [142, 266] width 11 height 11
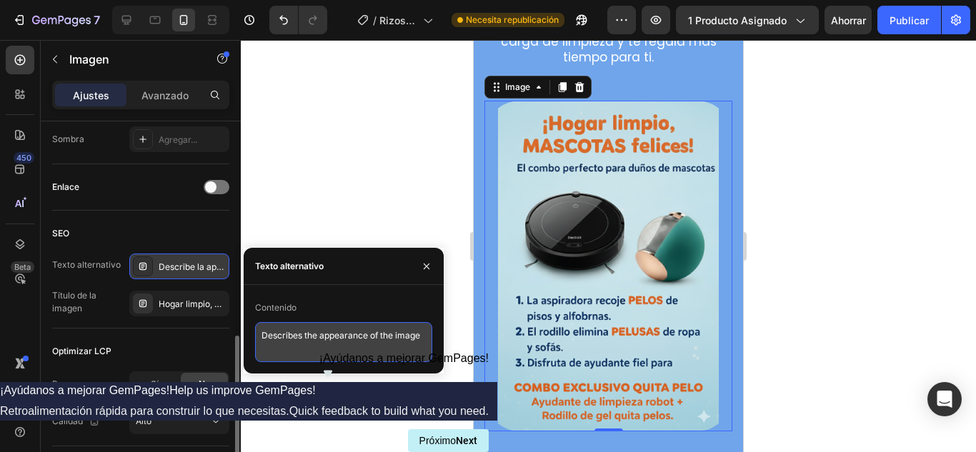
click at [401, 345] on textarea "Describes the appearance of the image" at bounding box center [343, 342] width 177 height 40
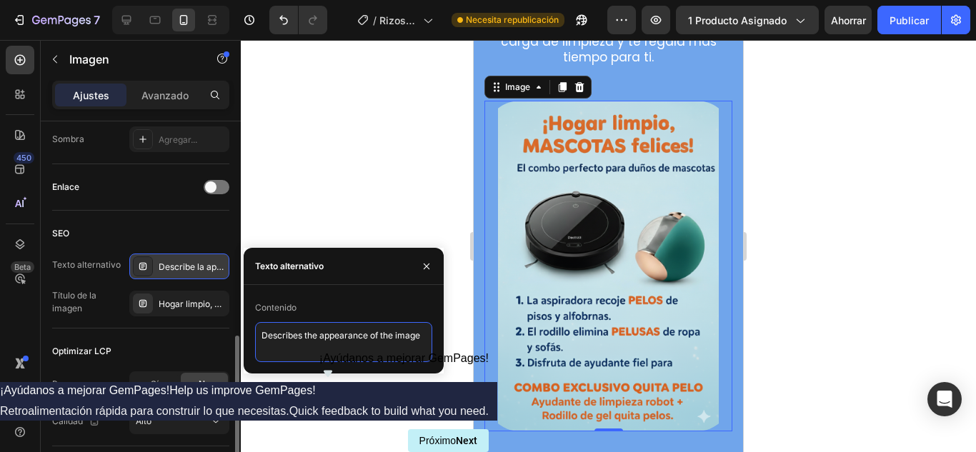
drag, startPoint x: 424, startPoint y: 335, endPoint x: 255, endPoint y: 329, distance: 168.7
click at [255, 329] on textarea "Describes the appearance of the image" at bounding box center [343, 342] width 177 height 40
type textarea "aspiradora control pelos"
click at [176, 342] on div "Optimizar LCP" at bounding box center [140, 351] width 177 height 23
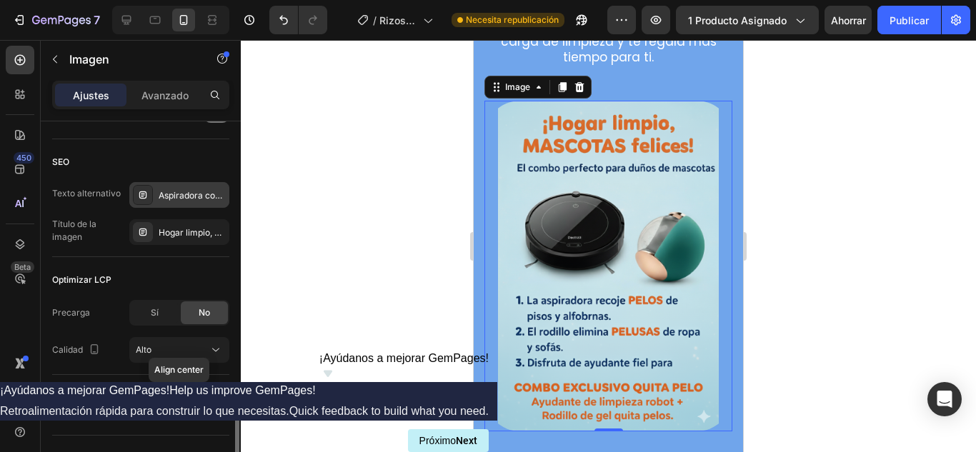
scroll to position [743, 0]
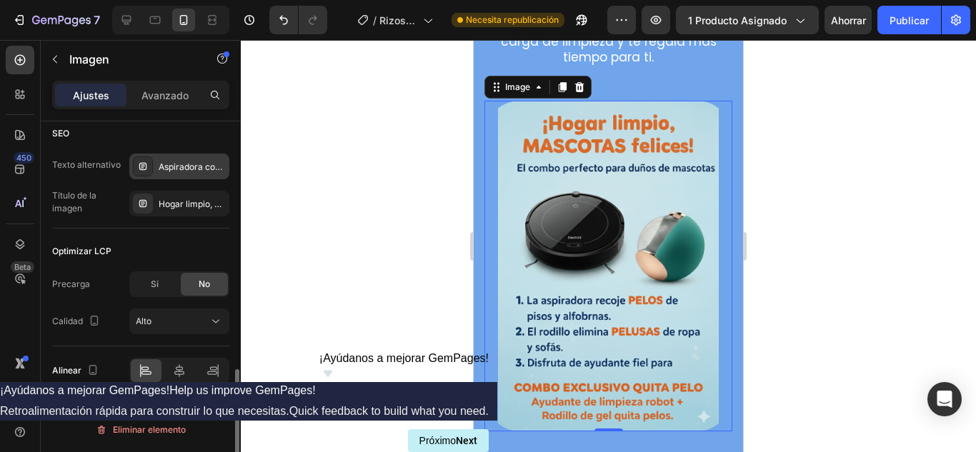
click at [167, 306] on div "Precarga Sí No Calidad Alto" at bounding box center [140, 302] width 177 height 63
click at [174, 329] on button "Alto" at bounding box center [179, 322] width 100 height 26
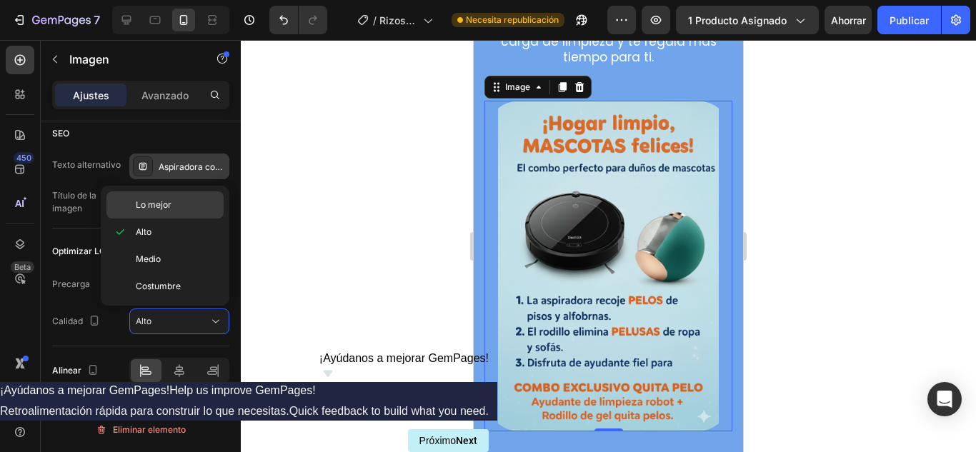
click at [157, 201] on font "Lo mejor" at bounding box center [154, 204] width 36 height 11
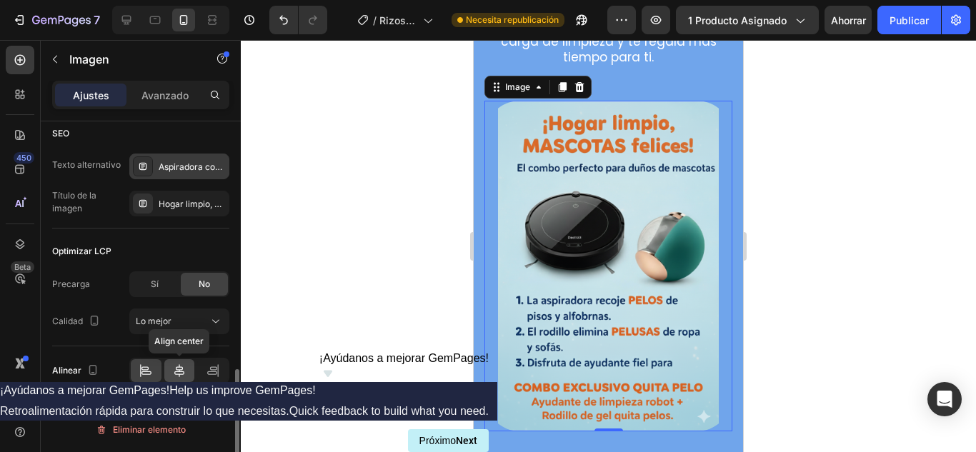
click at [181, 374] on icon at bounding box center [179, 371] width 14 height 14
click at [167, 95] on font "Avanzado" at bounding box center [164, 95] width 47 height 12
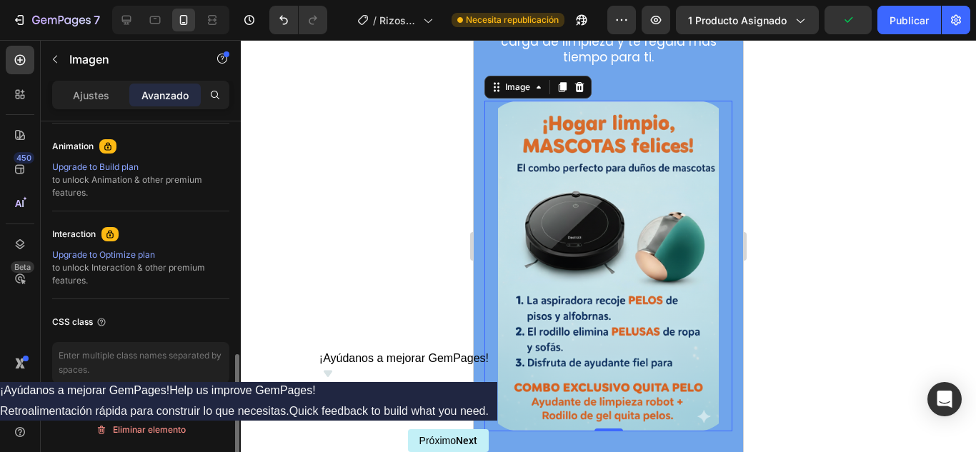
scroll to position [620, 0]
click at [570, 279] on img at bounding box center [608, 266] width 248 height 331
click at [907, 339] on div at bounding box center [608, 246] width 735 height 412
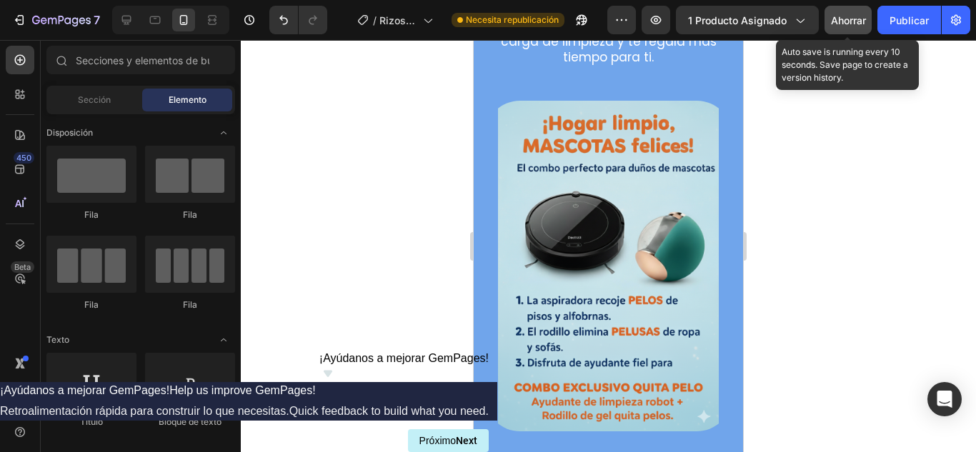
click at [856, 21] on font "Ahorrar" at bounding box center [848, 20] width 35 height 12
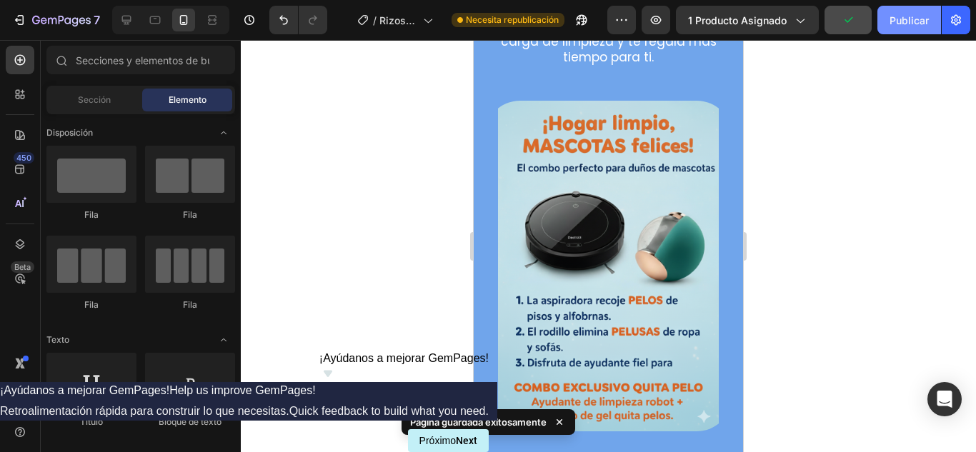
click at [912, 21] on font "Publicar" at bounding box center [908, 20] width 39 height 12
click at [594, 176] on img at bounding box center [608, 266] width 248 height 331
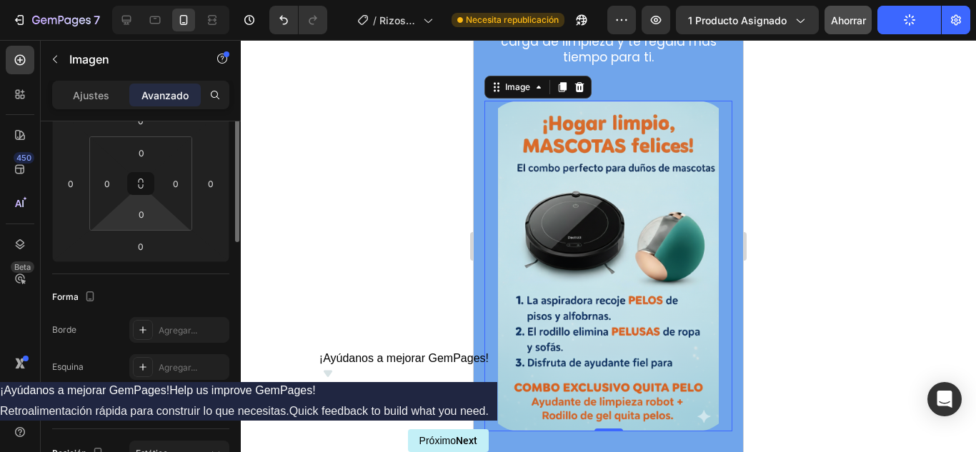
scroll to position [143, 0]
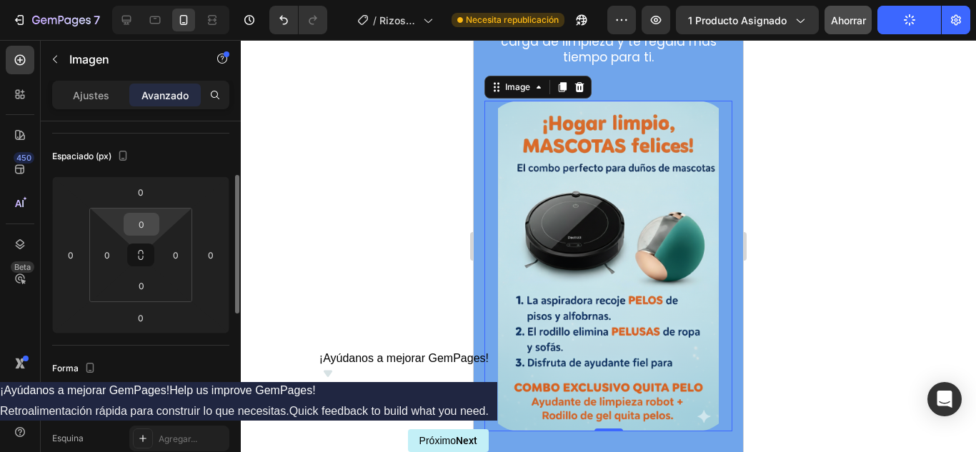
click at [150, 229] on input "0" at bounding box center [141, 224] width 29 height 21
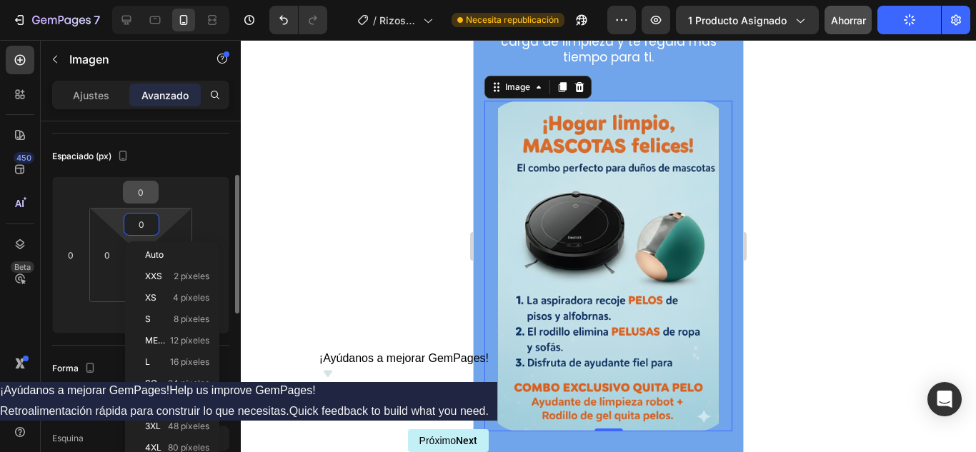
click at [151, 198] on input "0" at bounding box center [140, 191] width 29 height 21
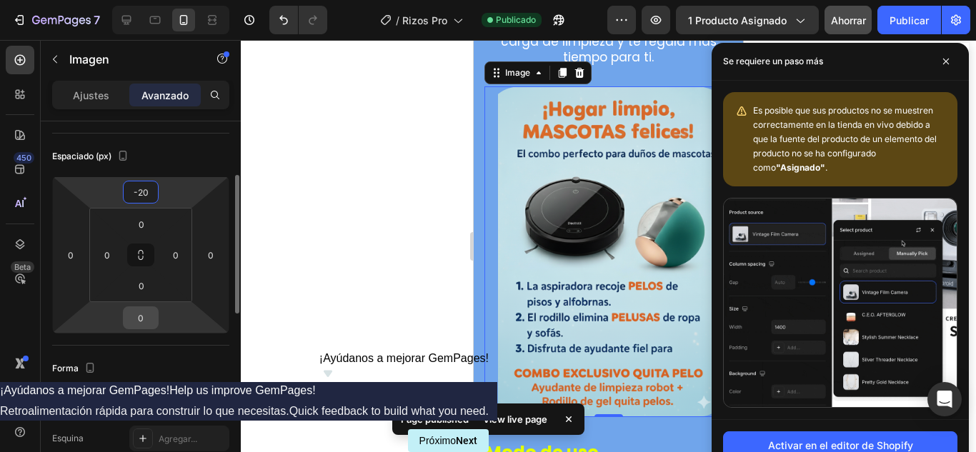
type input "-20"
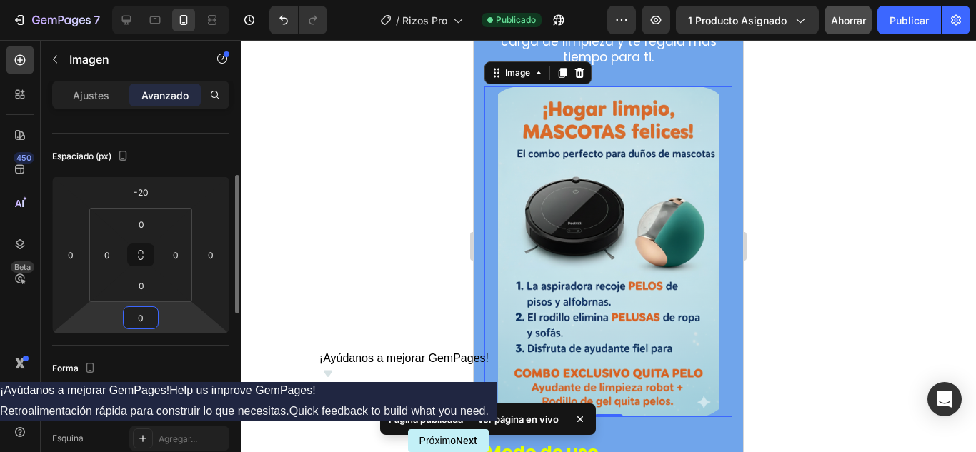
drag, startPoint x: 149, startPoint y: 316, endPoint x: 121, endPoint y: 313, distance: 28.1
click at [121, 313] on div "-20 0 0 0" at bounding box center [140, 254] width 177 height 157
type input "-10"
click at [316, 344] on div at bounding box center [608, 246] width 735 height 412
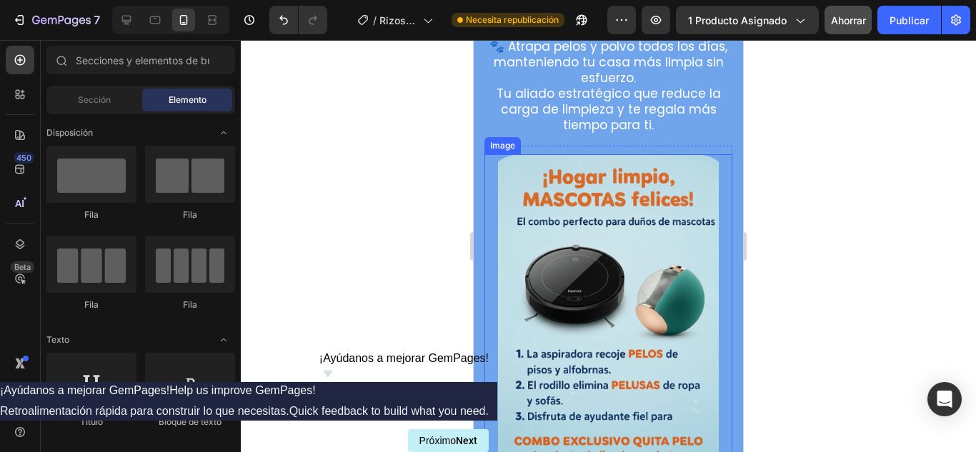
scroll to position [2760, 0]
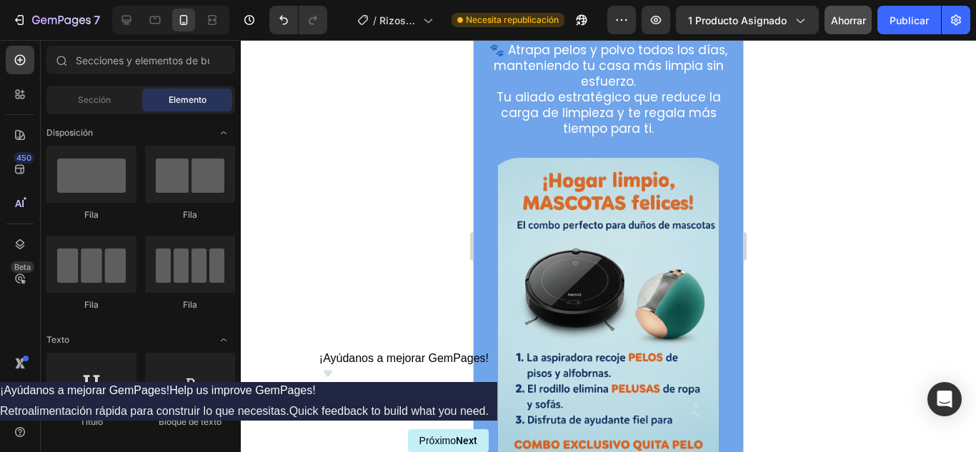
click at [876, 234] on div at bounding box center [608, 246] width 735 height 412
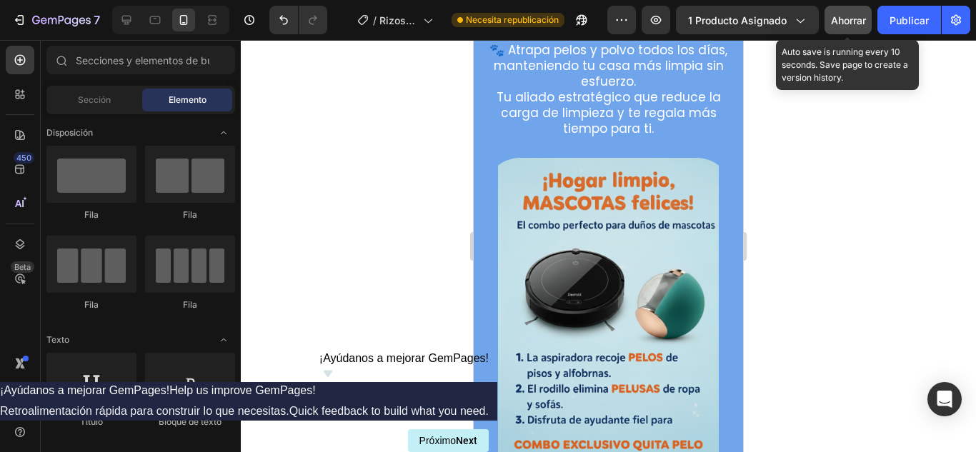
click at [847, 26] on div "Ahorrar" at bounding box center [848, 20] width 35 height 15
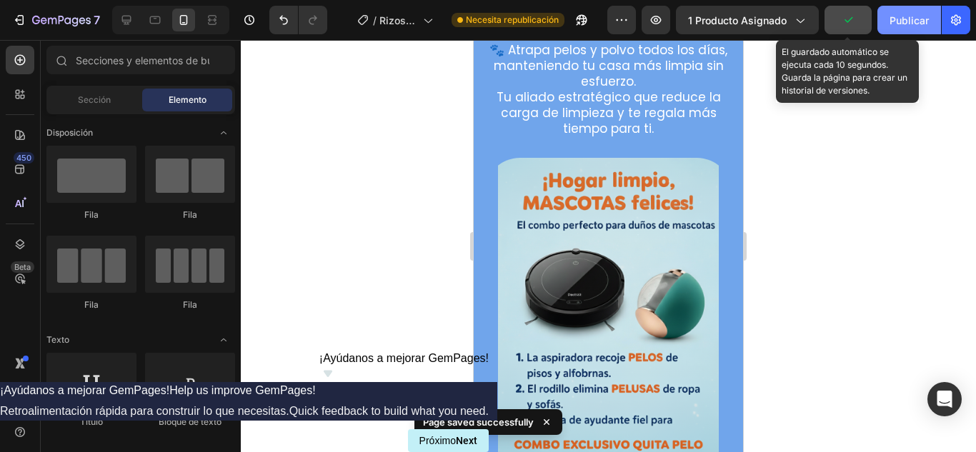
click at [919, 21] on font "Publicar" at bounding box center [908, 20] width 39 height 12
